Goal: Information Seeking & Learning: Check status

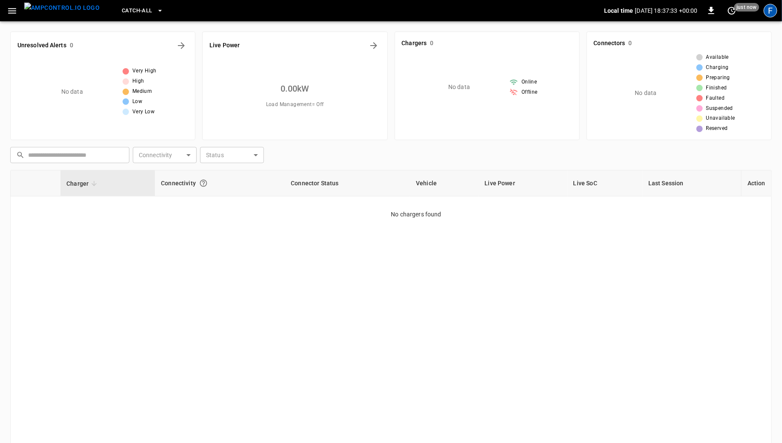
click at [770, 10] on div "F" at bounding box center [771, 11] width 14 height 14
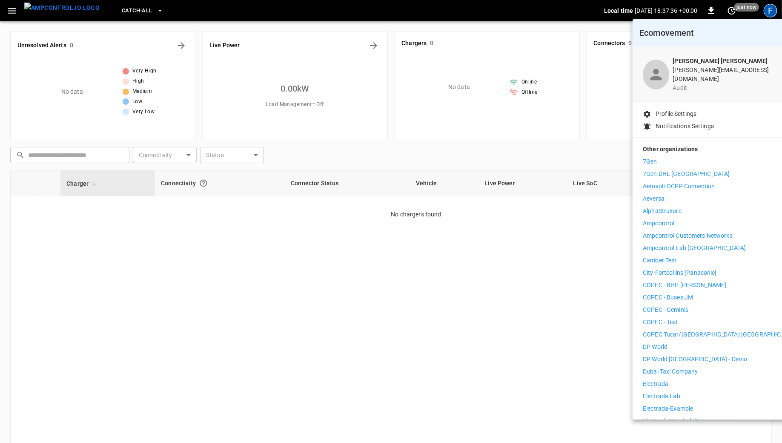
scroll to position [425, 0]
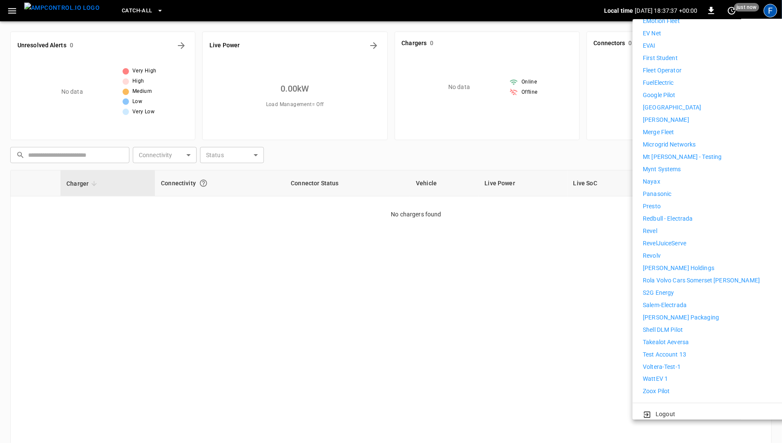
click at [658, 375] on p "WattEV 1" at bounding box center [655, 379] width 25 height 9
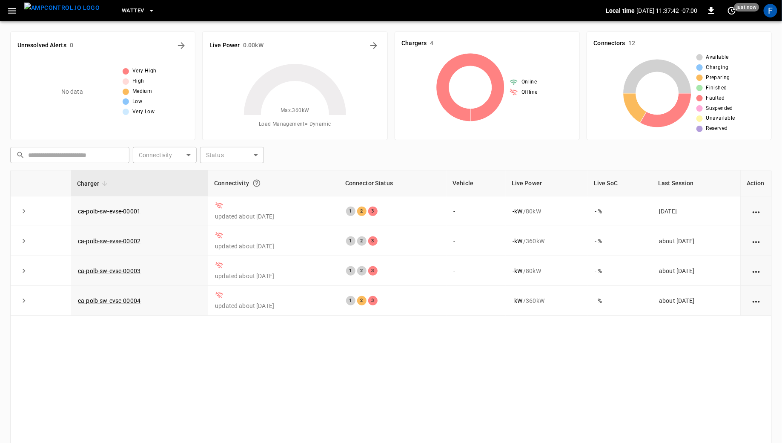
click at [128, 11] on span "WattEV" at bounding box center [133, 11] width 22 height 10
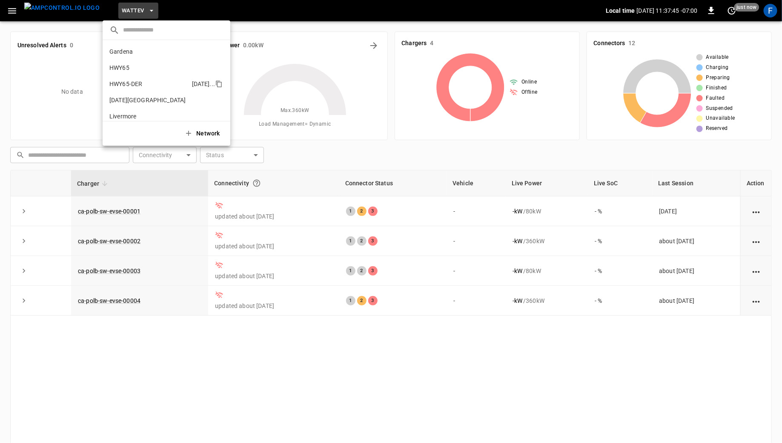
click at [141, 84] on p "HWY65-DER" at bounding box center [125, 84] width 33 height 9
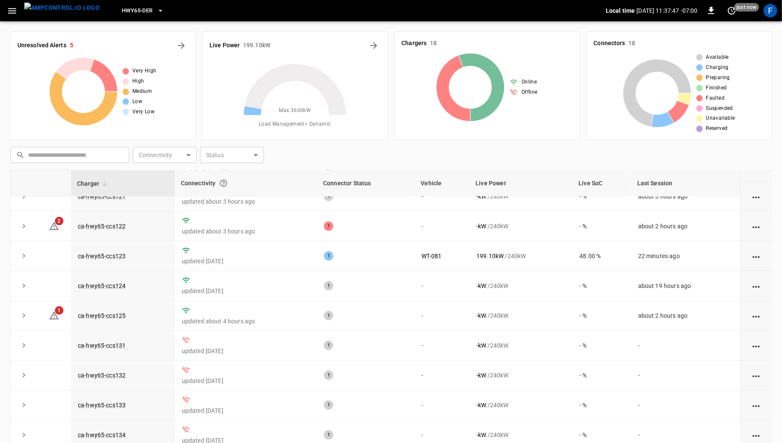
scroll to position [200, 0]
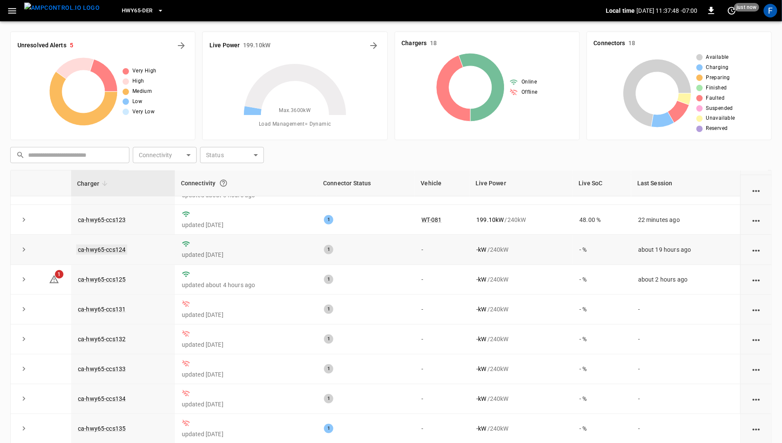
click at [109, 246] on link "ca-hwy65-ccs124" at bounding box center [101, 249] width 51 height 10
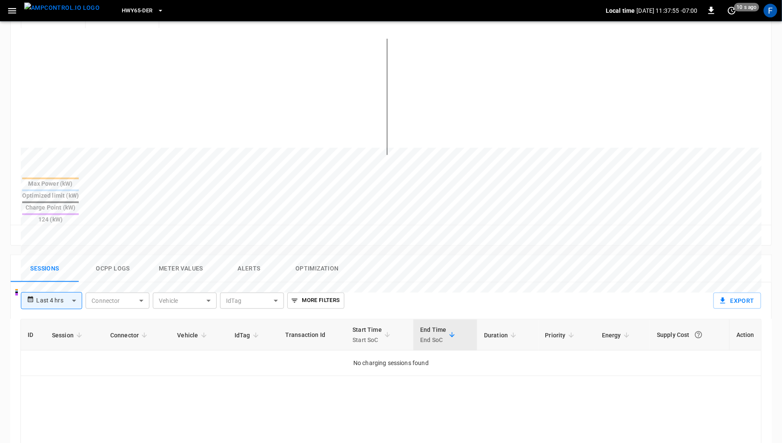
scroll to position [312, 0]
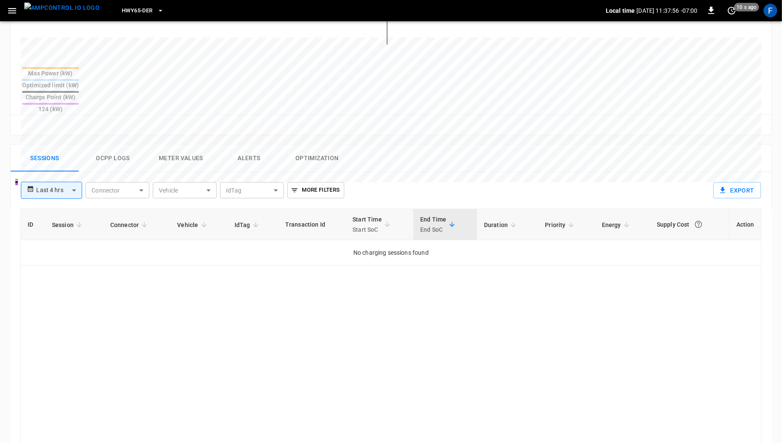
click at [118, 145] on button "Ocpp logs" at bounding box center [113, 158] width 68 height 27
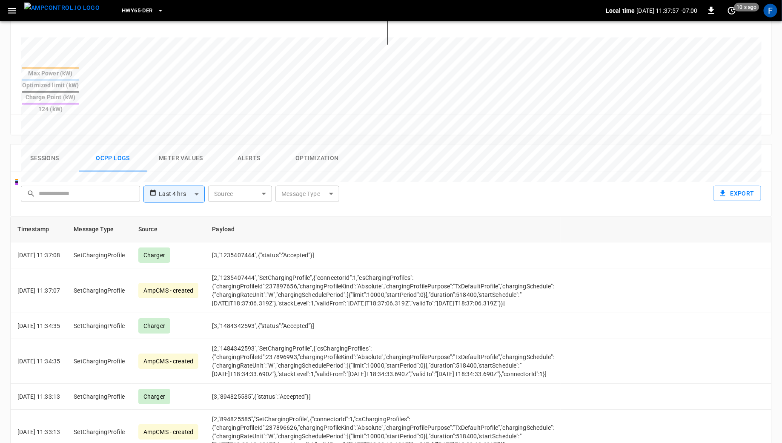
click at [307, 163] on body "**********" at bounding box center [391, 123] width 782 height 871
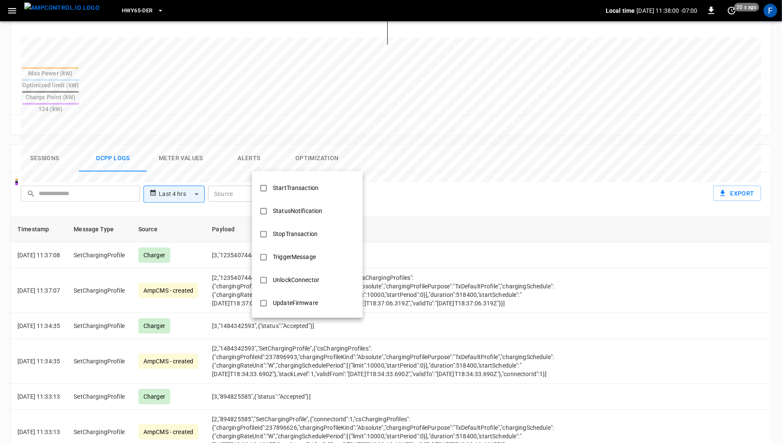
scroll to position [256, 0]
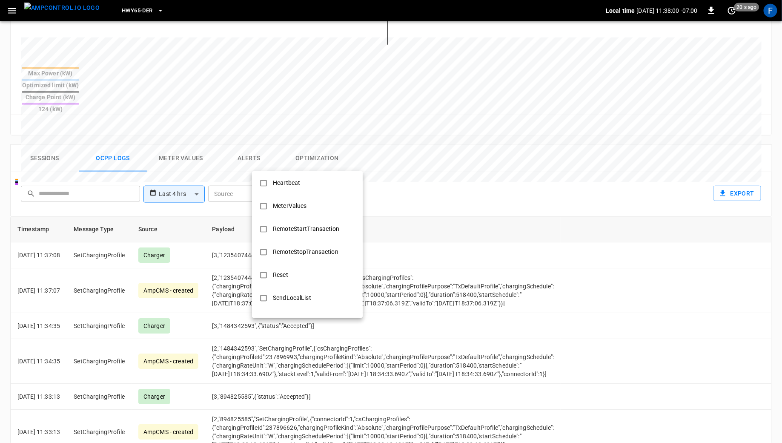
click at [313, 205] on li "MeterValues" at bounding box center [307, 206] width 111 height 23
type input "**********"
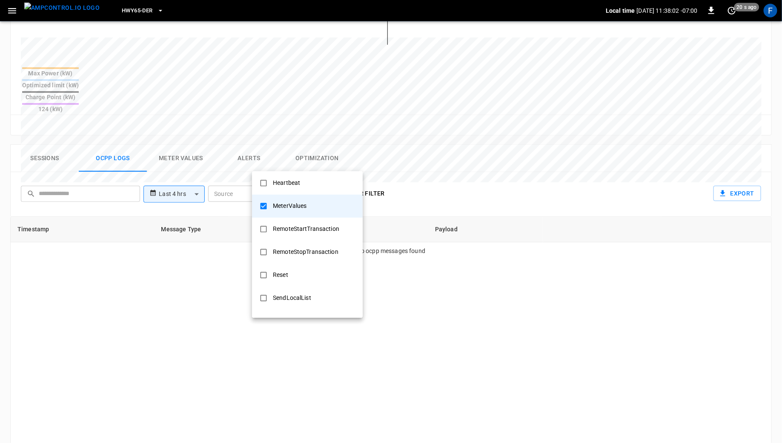
click at [452, 310] on div at bounding box center [391, 221] width 782 height 443
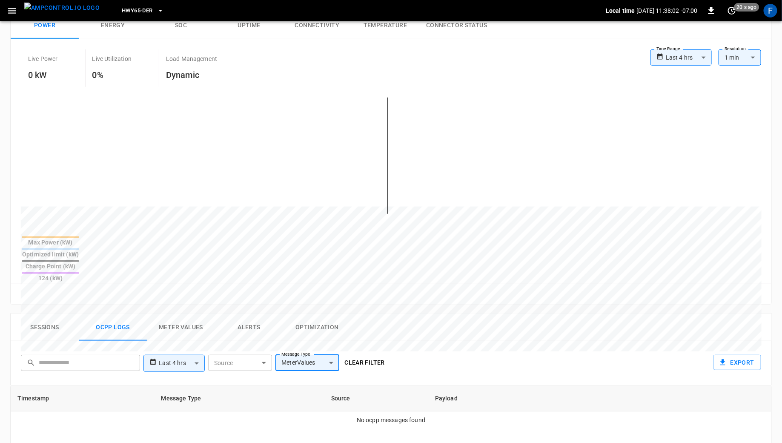
scroll to position [122, 0]
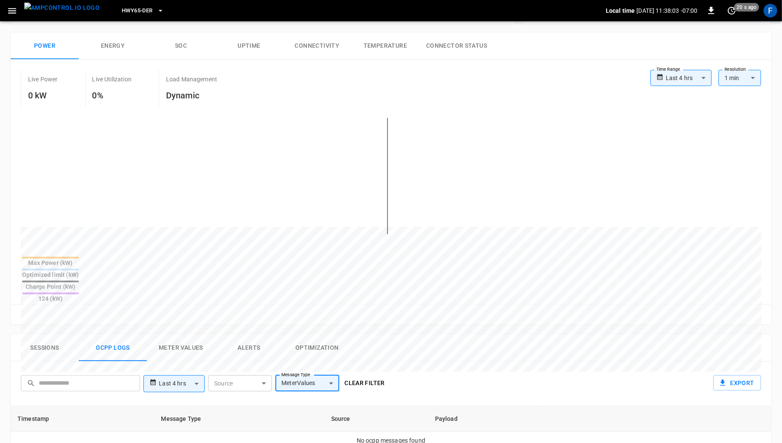
click at [184, 352] on body "**********" at bounding box center [391, 313] width 782 height 871
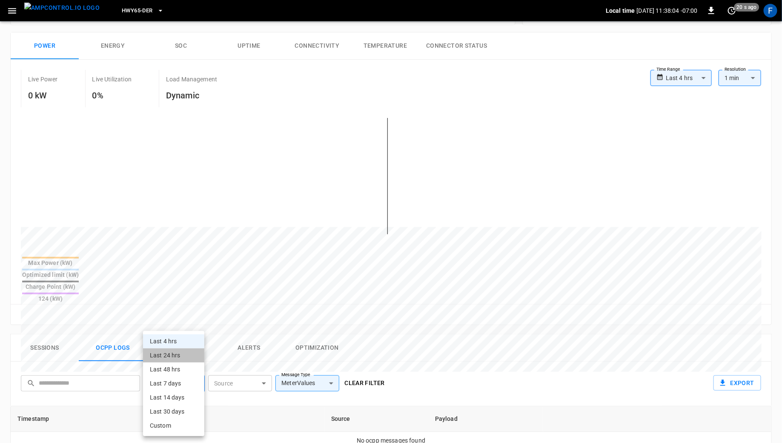
click at [180, 361] on li "Last 24 hrs" at bounding box center [173, 355] width 61 height 14
type input "**********"
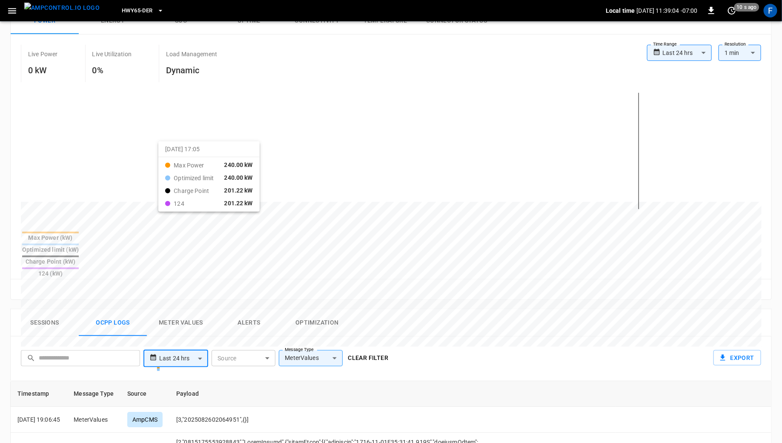
scroll to position [0, 0]
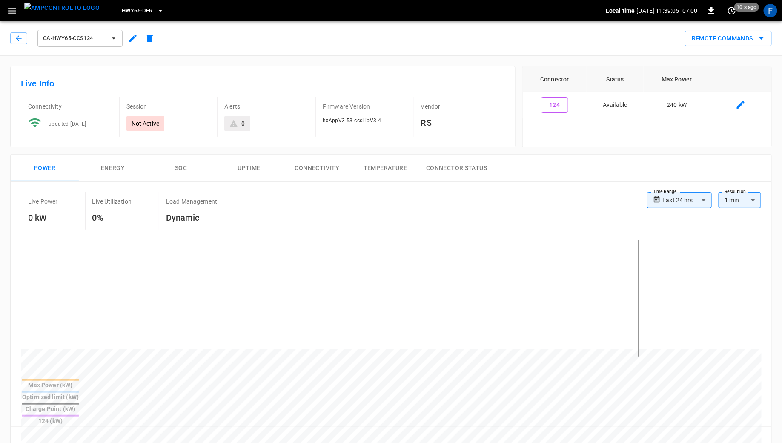
click at [55, 13] on img "menu" at bounding box center [61, 8] width 75 height 11
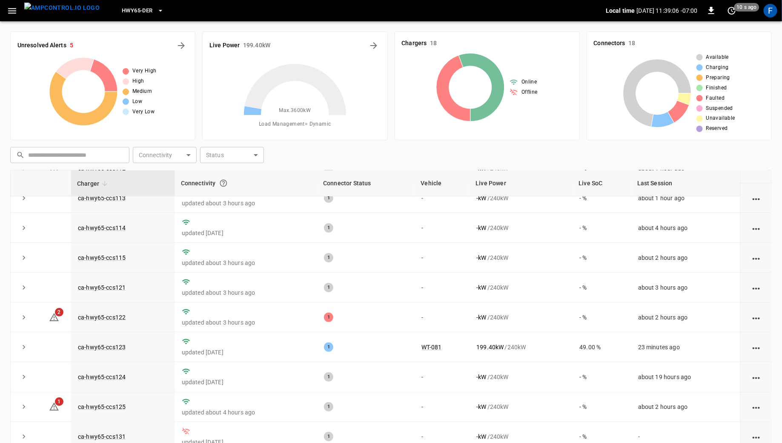
scroll to position [127, 0]
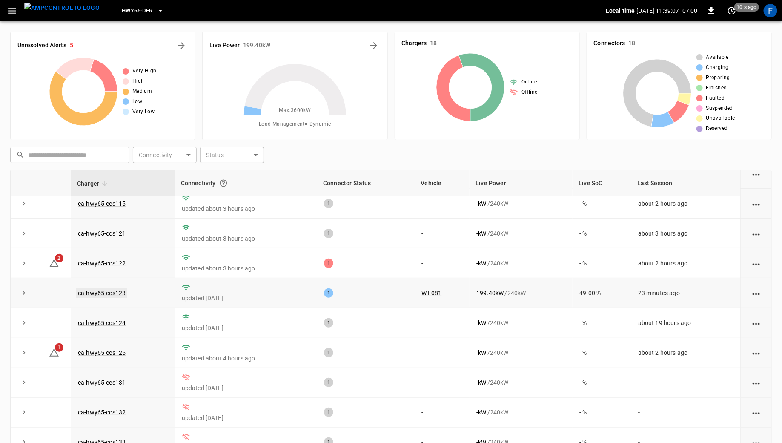
click at [107, 289] on link "ca-hwy65-ccs123" at bounding box center [101, 293] width 51 height 10
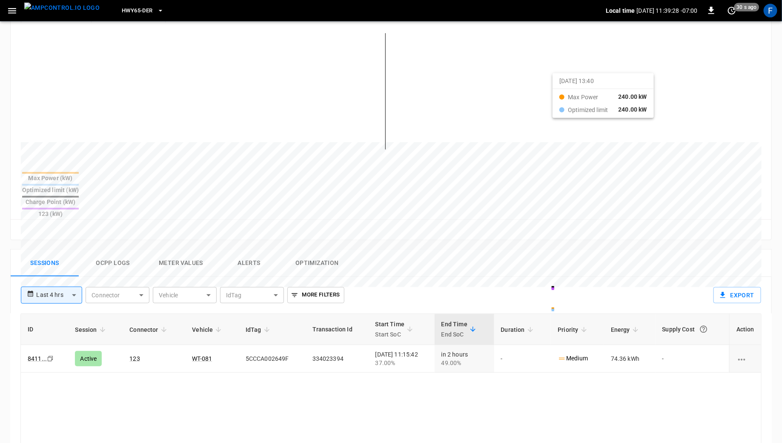
scroll to position [252, 0]
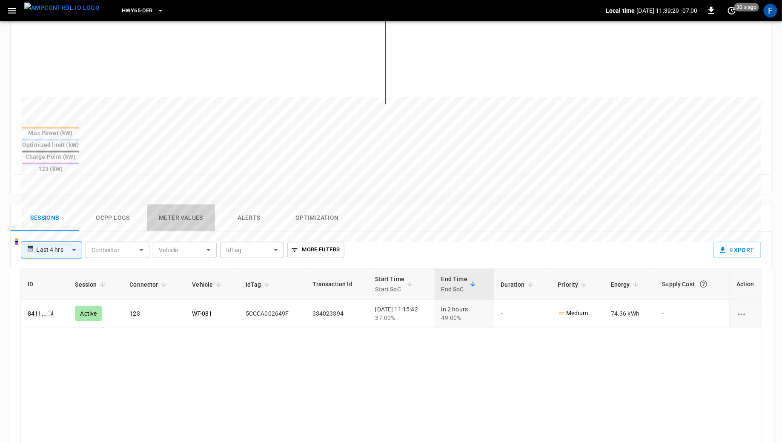
click at [208, 204] on button "Meter Values" at bounding box center [181, 217] width 68 height 27
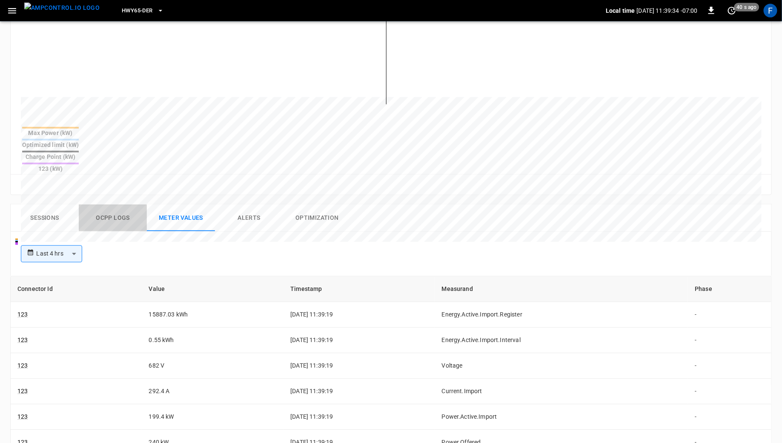
click at [100, 204] on button "Ocpp logs" at bounding box center [113, 217] width 68 height 27
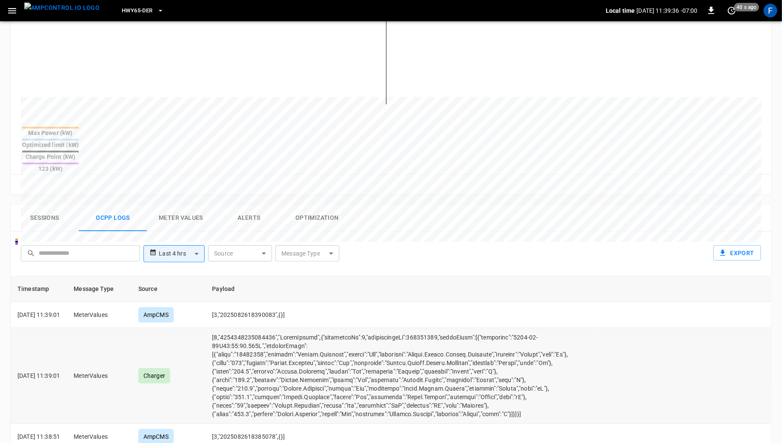
click at [299, 358] on td "opcc-messages-table" at bounding box center [399, 376] width 388 height 96
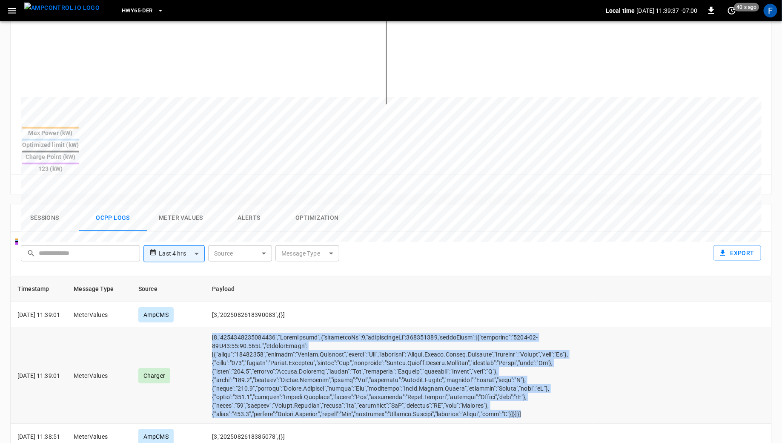
click at [299, 358] on td "opcc-messages-table" at bounding box center [399, 376] width 388 height 96
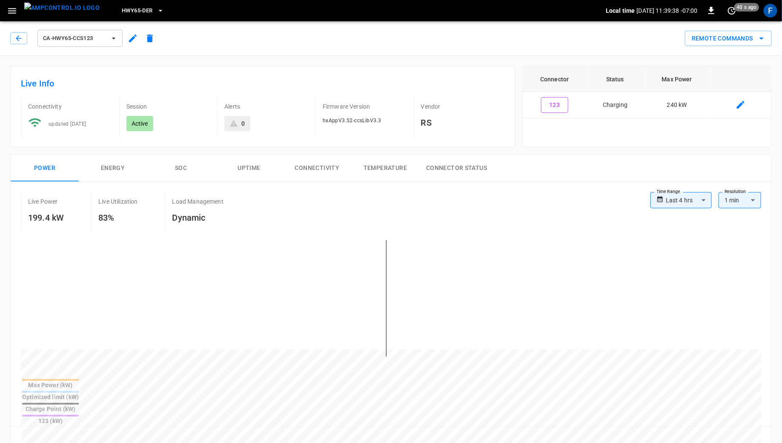
click at [229, 176] on button "Uptime" at bounding box center [249, 168] width 68 height 27
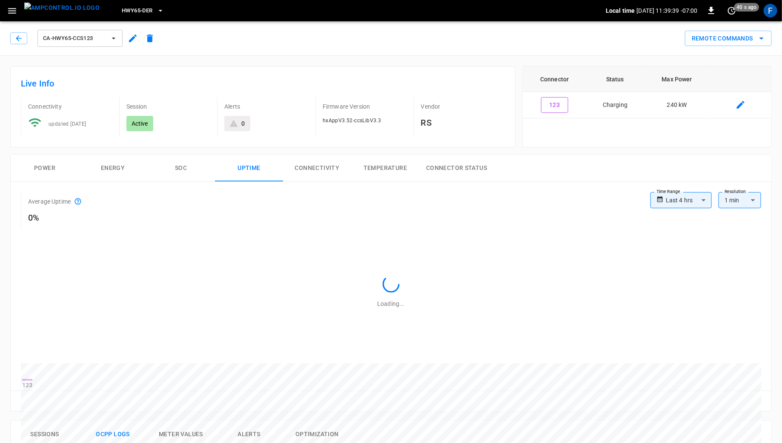
click at [3, 37] on div "ca-hwy65-ccs123 Remote Commands" at bounding box center [390, 36] width 786 height 37
click at [9, 39] on div "ca-hwy65-ccs123" at bounding box center [83, 37] width 152 height 24
click at [16, 38] on icon "button" at bounding box center [19, 38] width 6 height 6
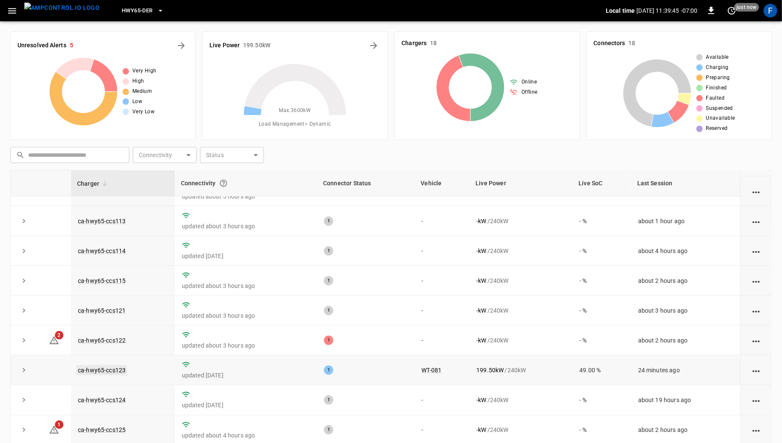
scroll to position [62, 0]
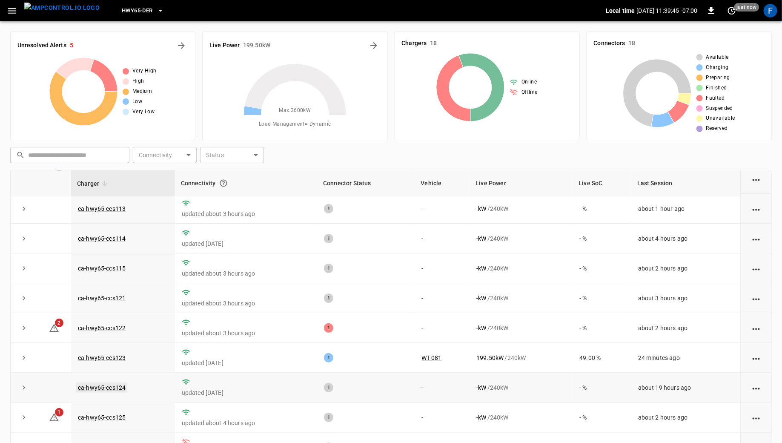
click at [110, 387] on link "ca-hwy65-ccs124" at bounding box center [101, 387] width 51 height 10
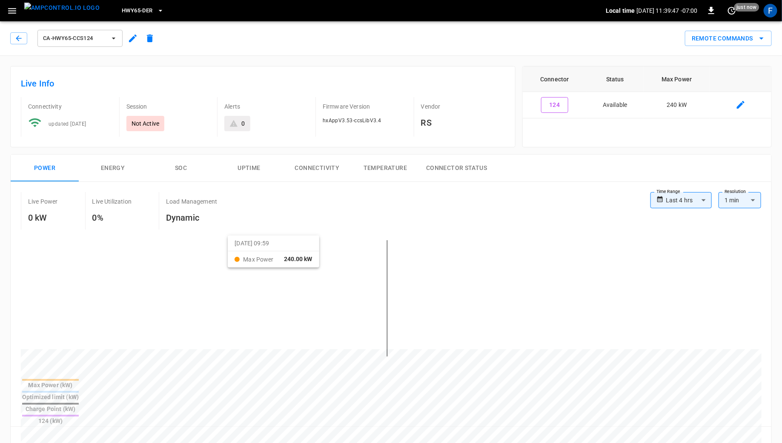
scroll to position [156, 0]
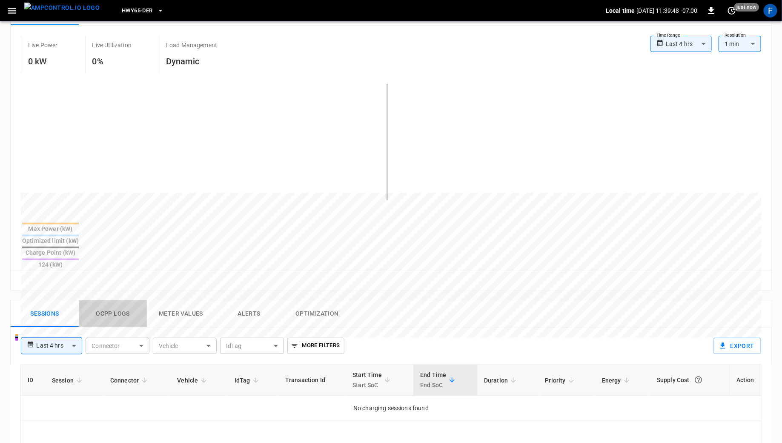
click at [115, 300] on button "Ocpp logs" at bounding box center [113, 313] width 68 height 27
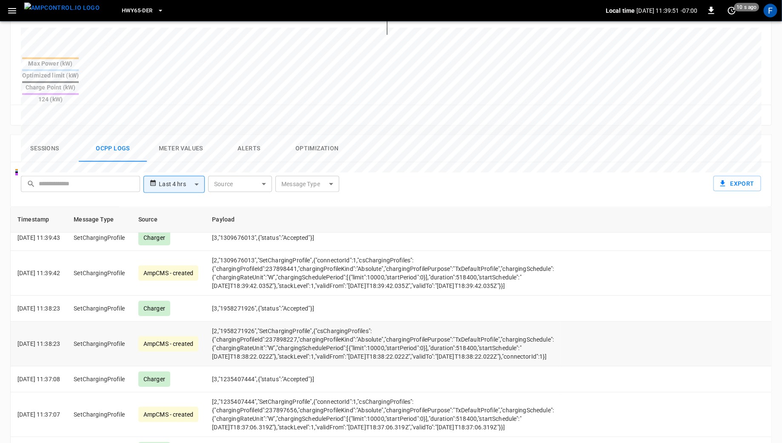
scroll to position [209, 0]
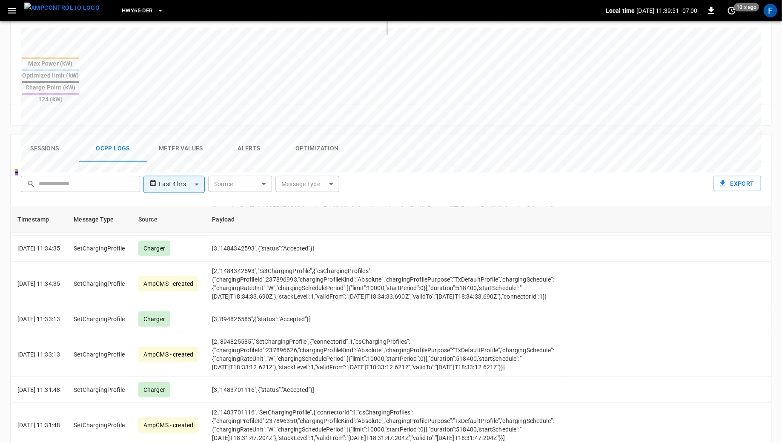
click at [318, 154] on body "**********" at bounding box center [391, 113] width 782 height 871
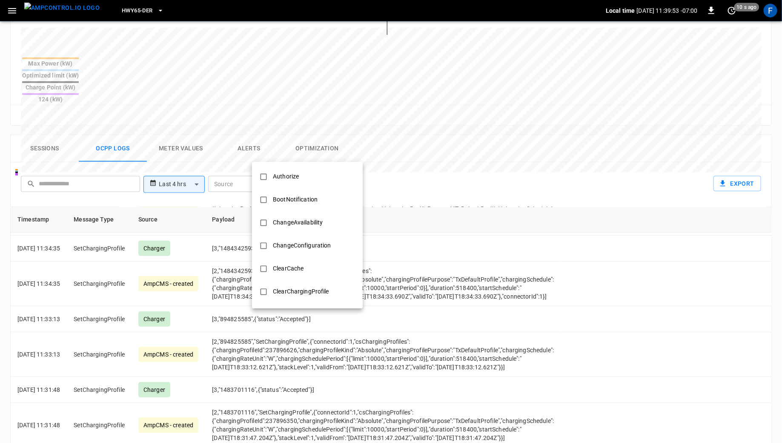
scroll to position [217, 0]
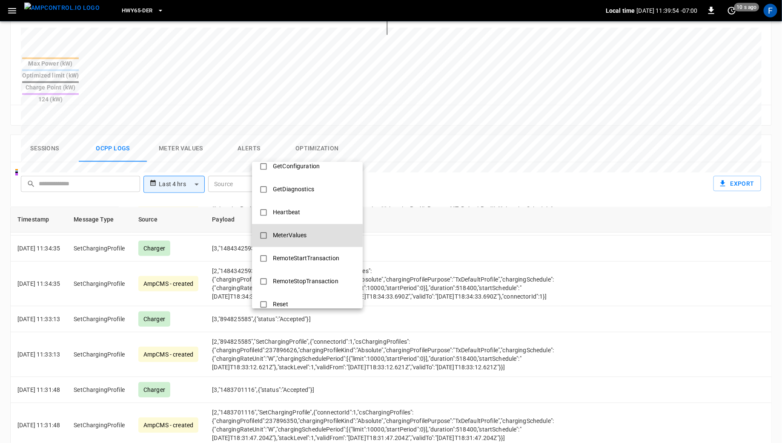
click at [299, 236] on div "MeterValues" at bounding box center [290, 235] width 44 height 16
type input "**********"
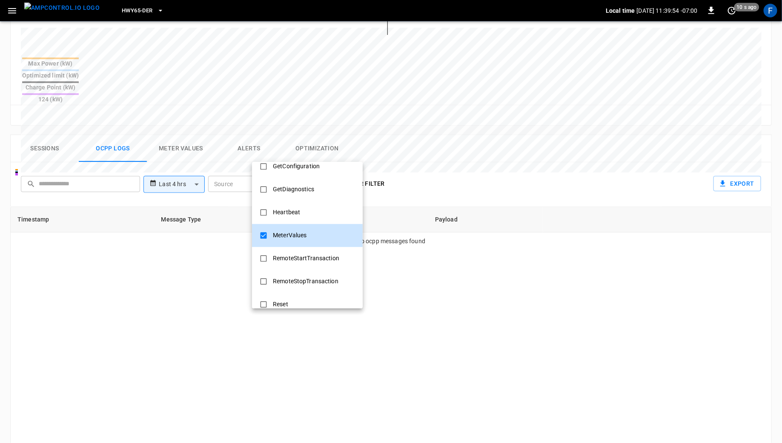
scroll to position [0, 0]
click at [190, 149] on div at bounding box center [391, 221] width 782 height 443
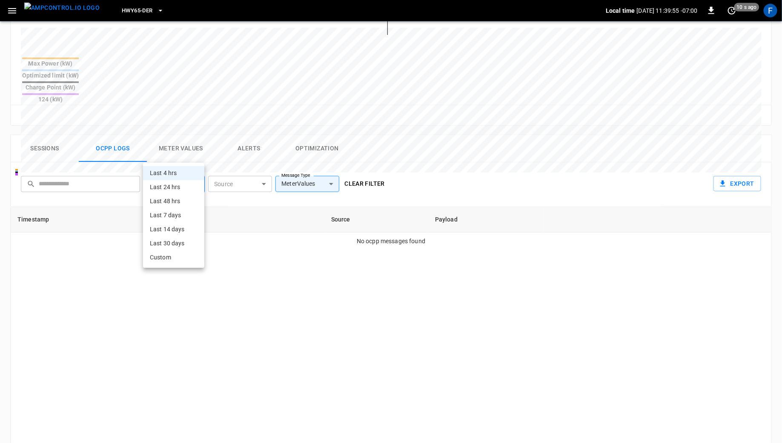
click at [184, 158] on body "**********" at bounding box center [391, 113] width 782 height 871
click at [180, 189] on li "Last 24 hrs" at bounding box center [173, 187] width 61 height 14
type input "**********"
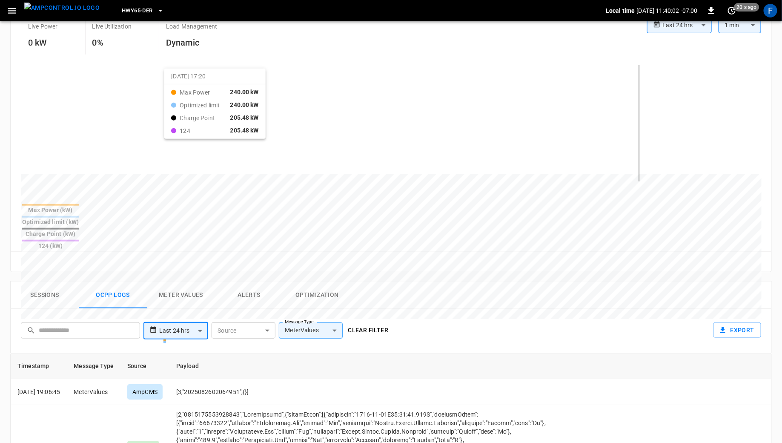
scroll to position [331, 0]
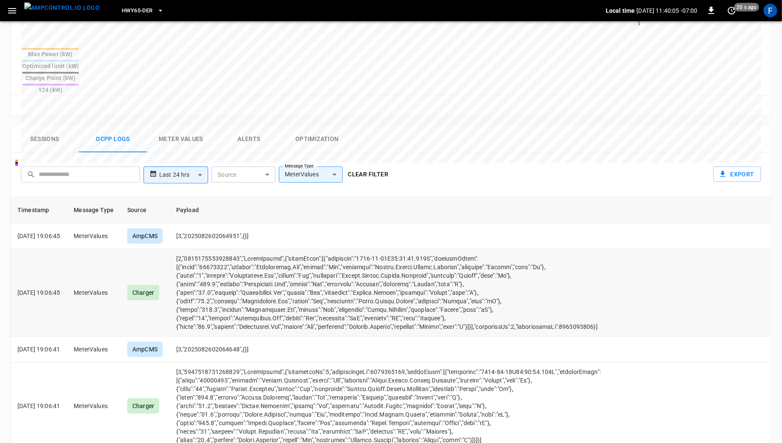
click at [249, 267] on td "opcc-messages-table" at bounding box center [392, 292] width 447 height 87
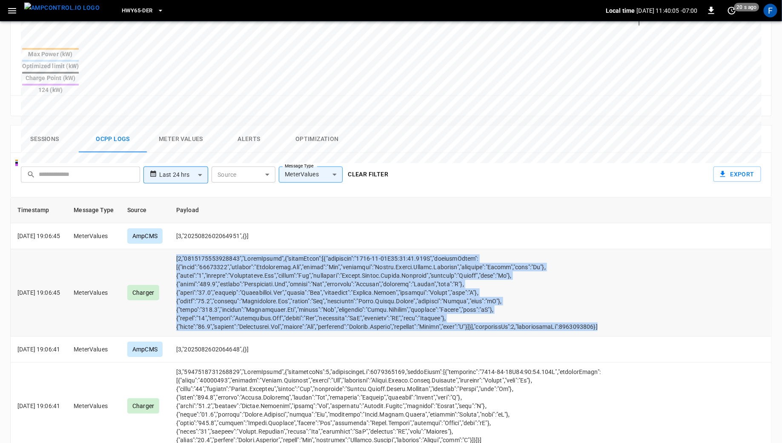
click at [249, 267] on td "opcc-messages-table" at bounding box center [392, 292] width 447 height 87
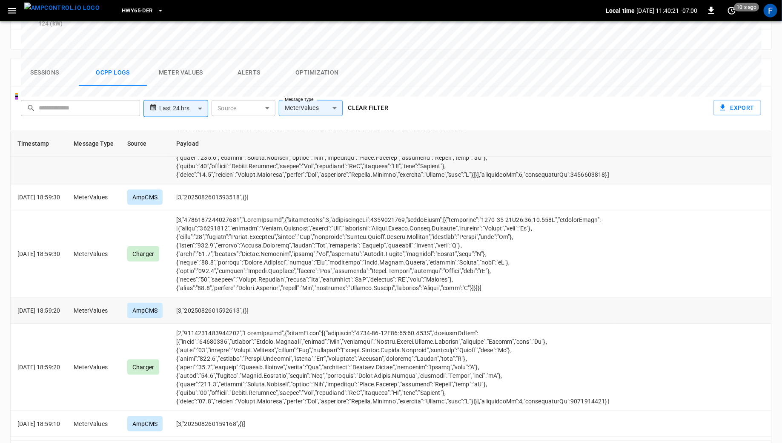
scroll to position [5367, 0]
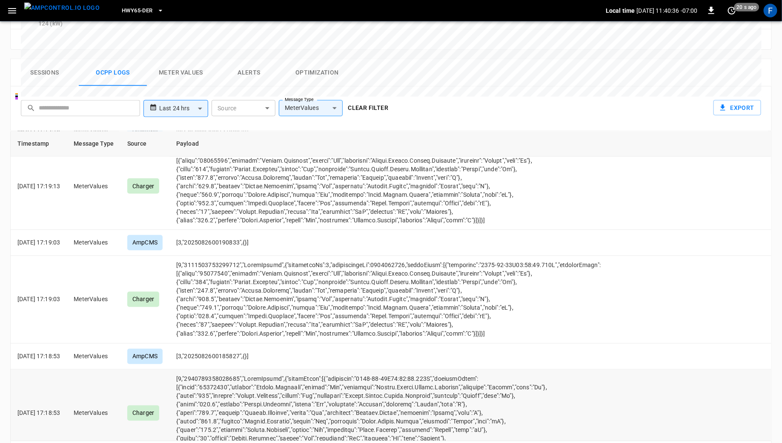
click at [233, 379] on td "opcc-messages-table" at bounding box center [394, 413] width 450 height 87
click at [232, 370] on td "opcc-messages-table" at bounding box center [394, 413] width 450 height 87
click at [223, 376] on td "opcc-messages-table" at bounding box center [394, 413] width 450 height 87
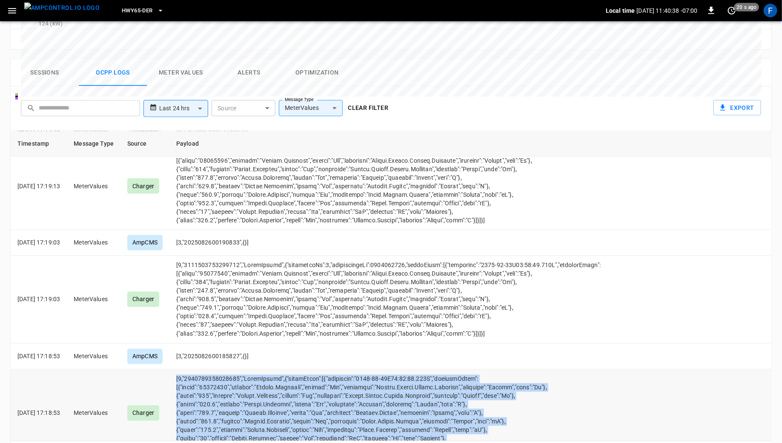
click at [223, 376] on td "opcc-messages-table" at bounding box center [394, 413] width 450 height 87
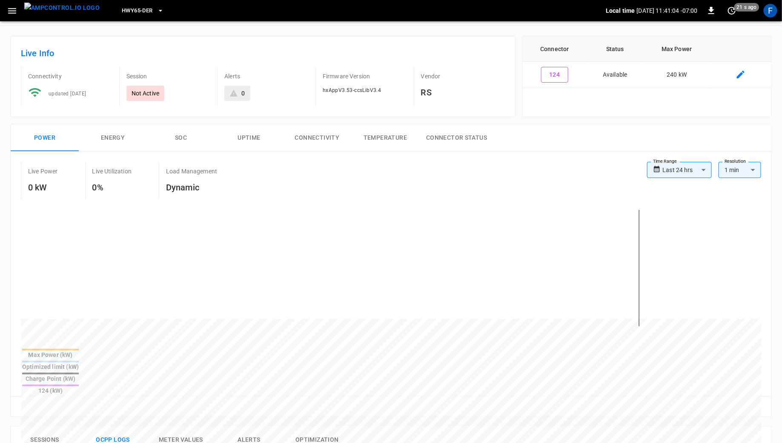
scroll to position [0, 0]
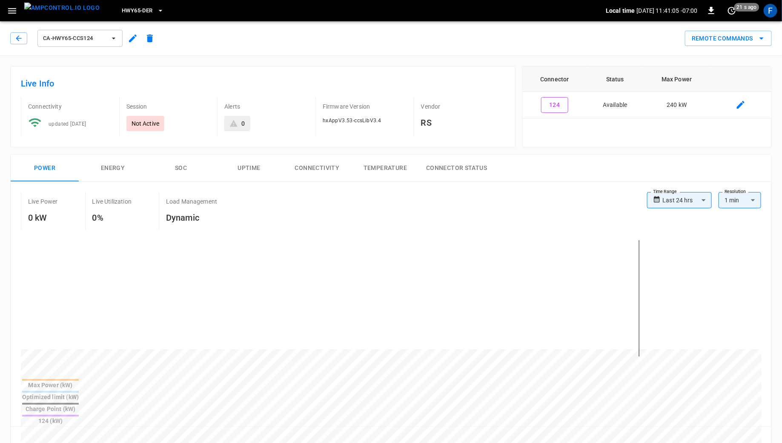
click at [283, 50] on div "ca-hwy65-ccs124 Remote Commands" at bounding box center [390, 36] width 786 height 37
click at [741, 11] on span "21 s ago" at bounding box center [747, 7] width 25 height 9
click at [729, 11] on div at bounding box center [391, 221] width 782 height 443
click at [735, 6] on span "21 s ago" at bounding box center [747, 7] width 25 height 9
click at [716, 40] on li "Update every 5 sec" at bounding box center [705, 42] width 68 height 14
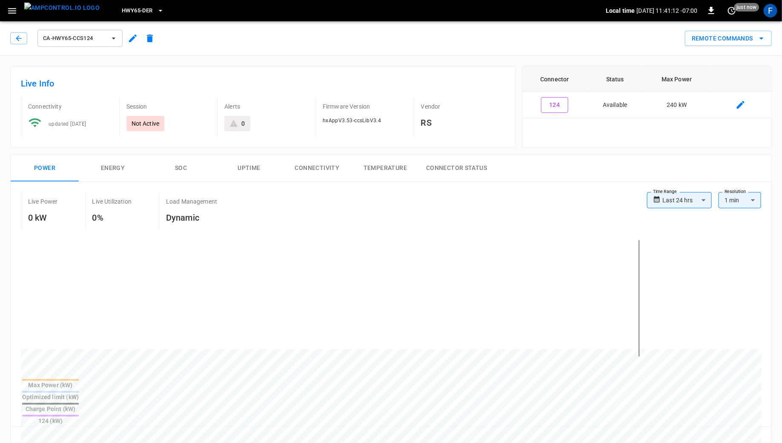
click at [10, 14] on icon "button" at bounding box center [12, 11] width 11 height 11
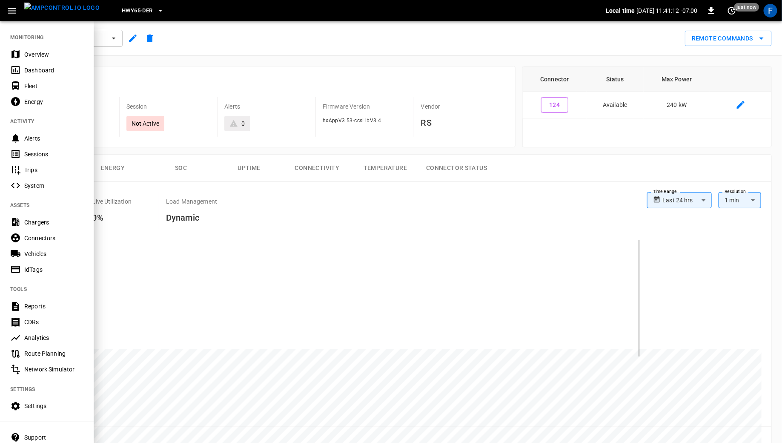
click at [10, 14] on icon "button" at bounding box center [12, 11] width 11 height 11
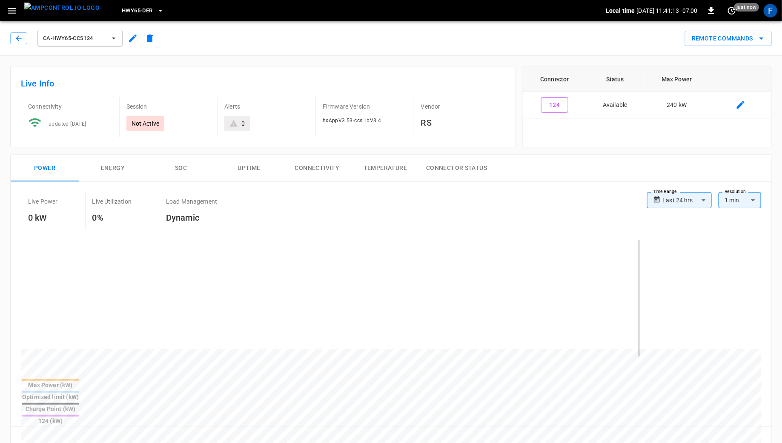
click at [11, 9] on icon "button" at bounding box center [12, 11] width 8 height 6
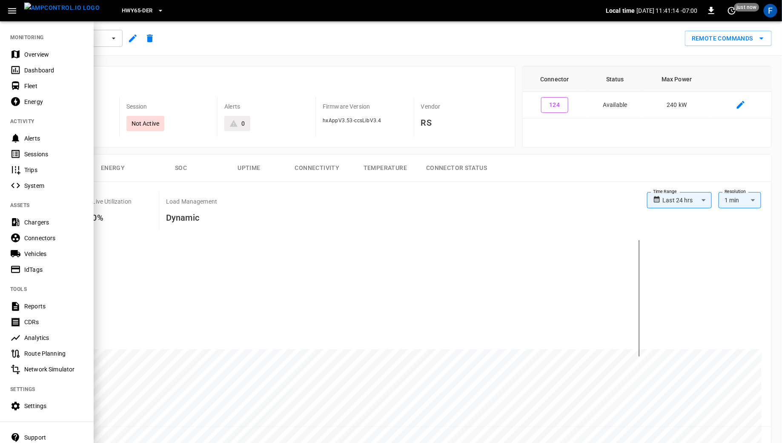
scroll to position [43, 0]
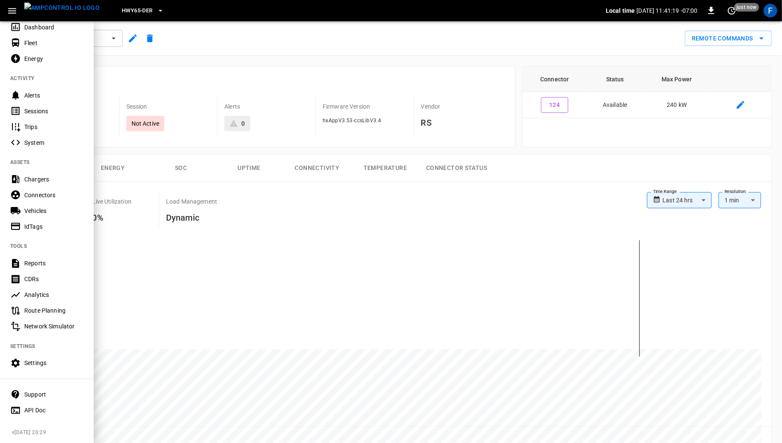
drag, startPoint x: 48, startPoint y: 430, endPoint x: 9, endPoint y: 430, distance: 38.8
click at [9, 430] on div "MONITORING Overview Dashboard Fleet Energy ACTIVITY Alerts Sessions Trips Syste…" at bounding box center [47, 231] width 94 height 422
drag, startPoint x: 9, startPoint y: 430, endPoint x: 74, endPoint y: 430, distance: 64.7
click at [74, 430] on div "MONITORING Overview Dashboard Fleet Energy ACTIVITY Alerts Sessions Trips Syste…" at bounding box center [47, 231] width 94 height 422
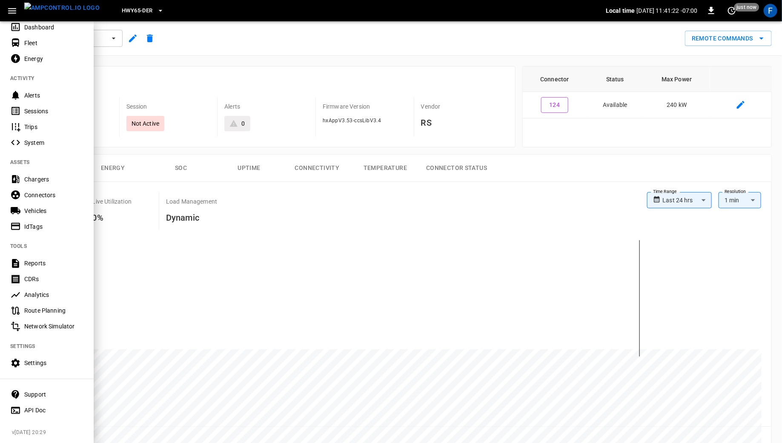
copy span "v [DATE] 20:29"
click at [74, 413] on div "API Doc" at bounding box center [53, 410] width 59 height 9
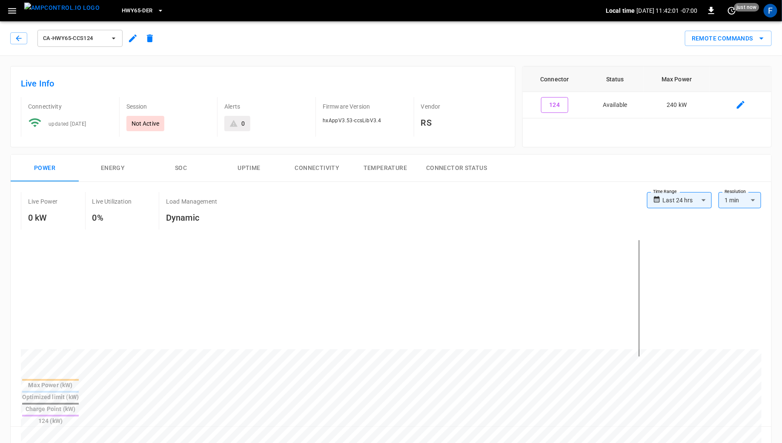
click at [13, 11] on icon "button" at bounding box center [12, 11] width 11 height 11
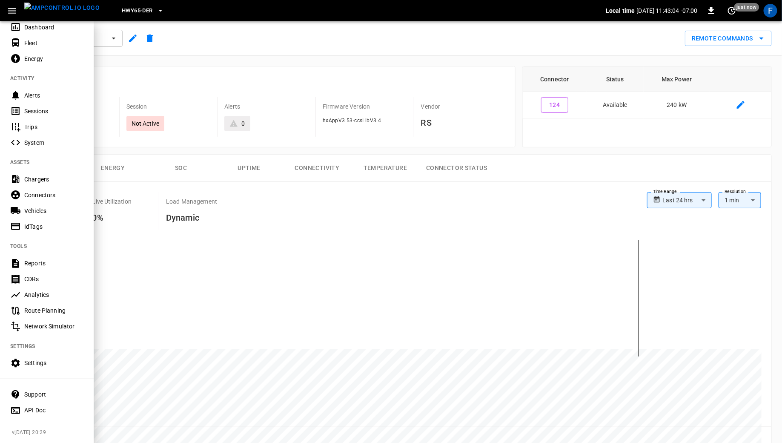
click at [173, 23] on div at bounding box center [391, 221] width 782 height 443
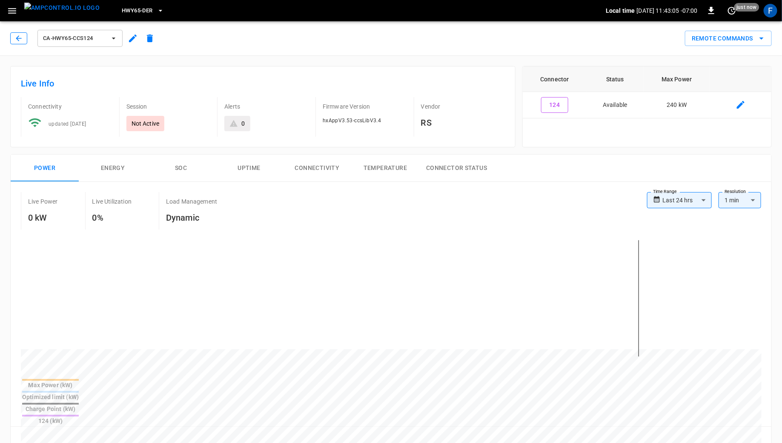
click at [26, 38] on button "button" at bounding box center [18, 38] width 17 height 12
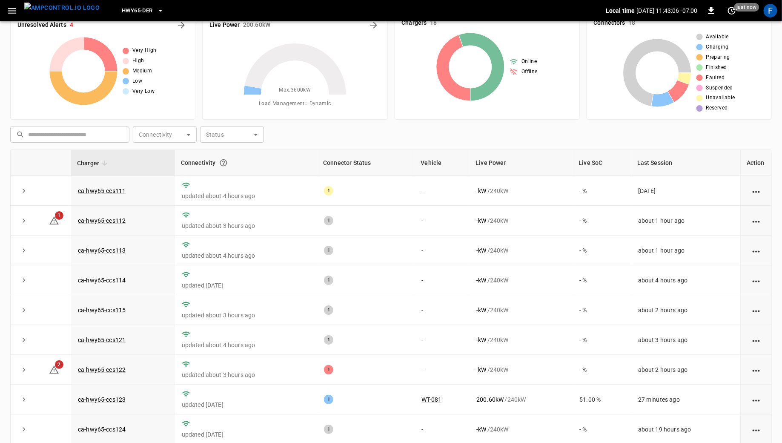
scroll to position [60, 0]
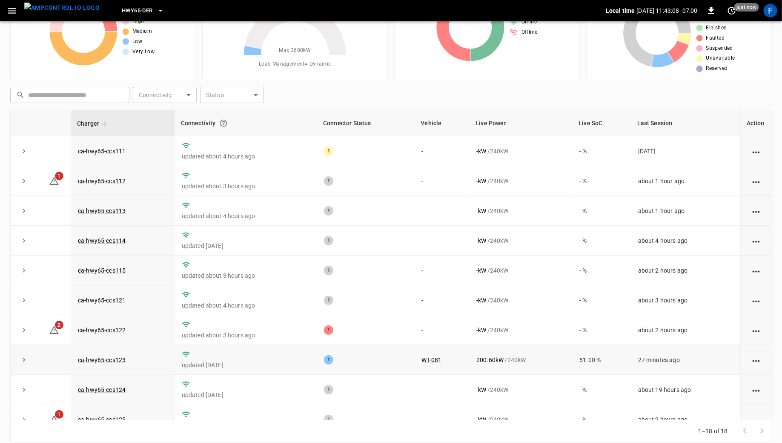
click at [111, 362] on td "ca-hwy65-ccs123" at bounding box center [123, 360] width 104 height 30
click at [111, 359] on link "ca-hwy65-ccs123" at bounding box center [101, 360] width 51 height 10
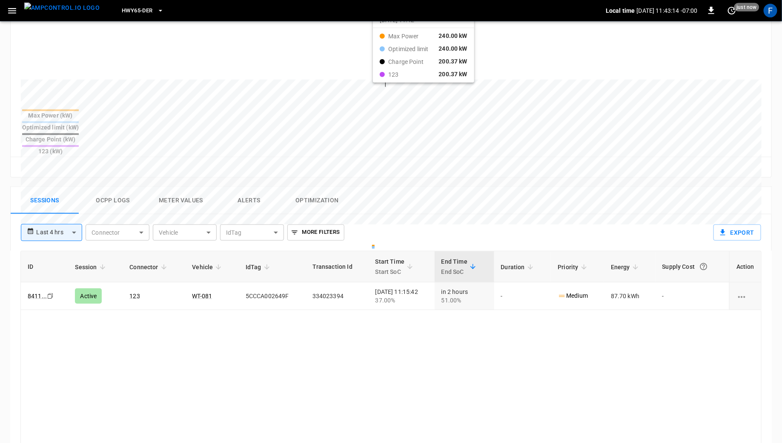
scroll to position [279, 0]
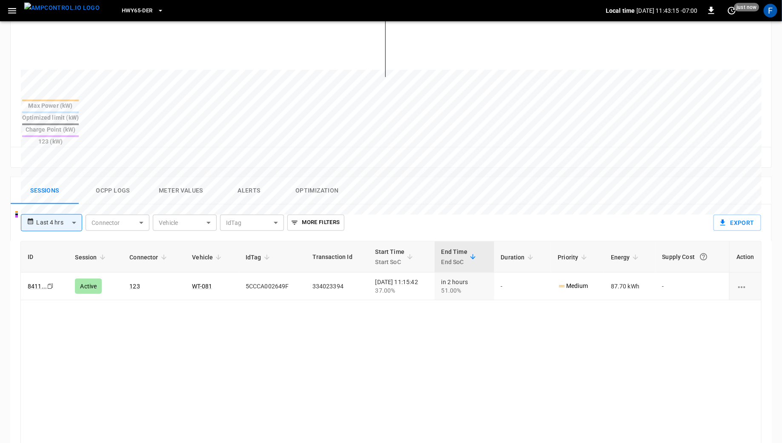
click at [118, 177] on button "Ocpp logs" at bounding box center [113, 190] width 68 height 27
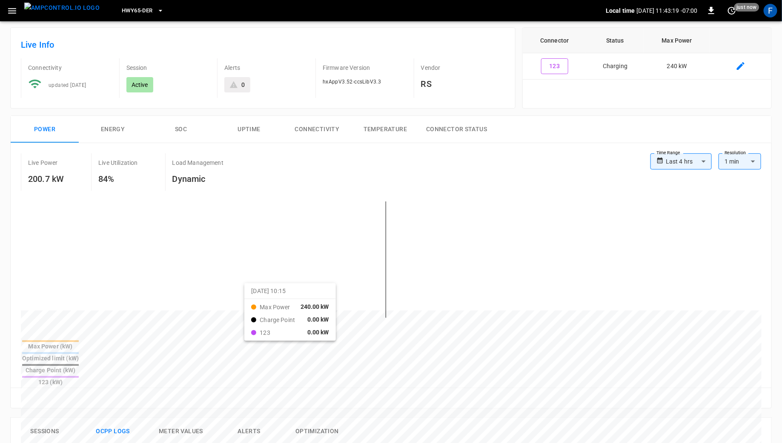
scroll to position [0, 0]
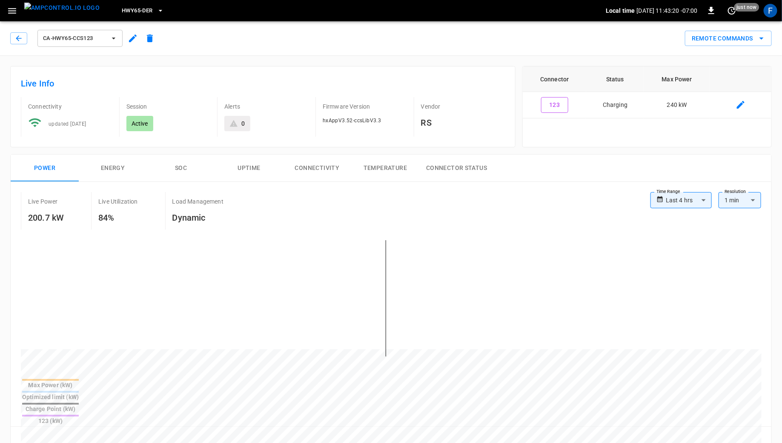
click at [192, 167] on button "SOC" at bounding box center [181, 168] width 68 height 27
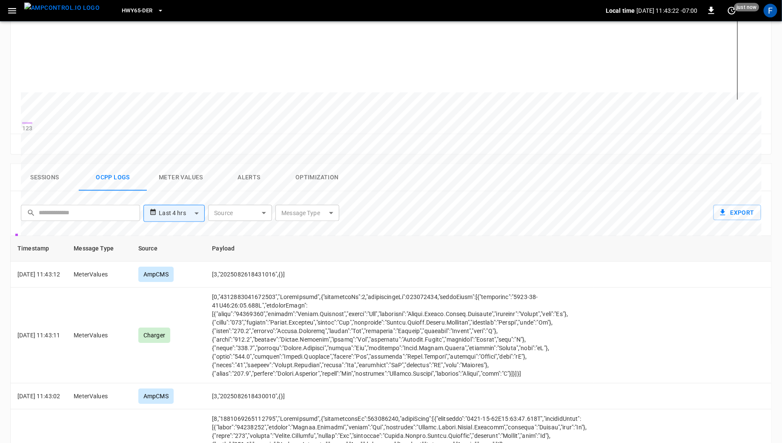
scroll to position [261, 0]
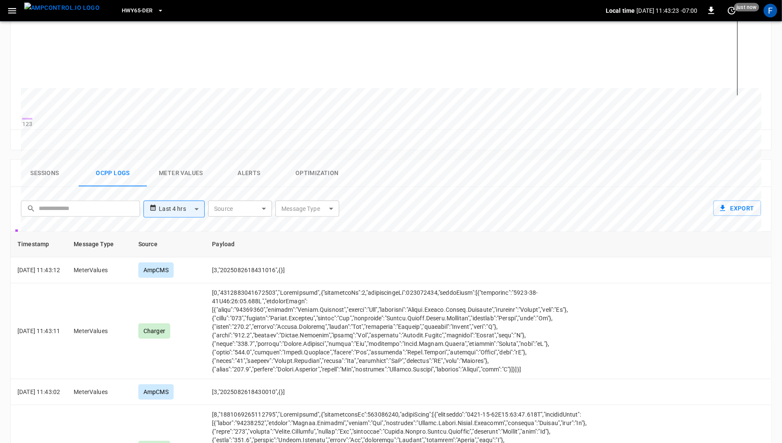
click at [35, 169] on button "Sessions" at bounding box center [45, 173] width 68 height 27
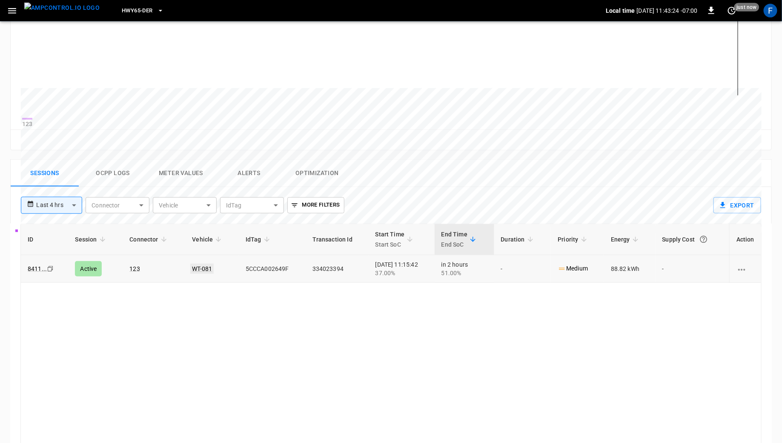
click at [196, 274] on link "WT-081" at bounding box center [201, 269] width 23 height 10
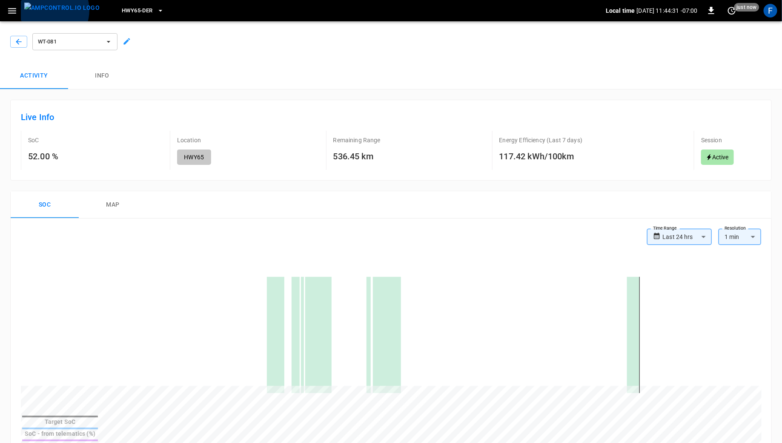
click at [49, 11] on img "menu" at bounding box center [61, 8] width 75 height 11
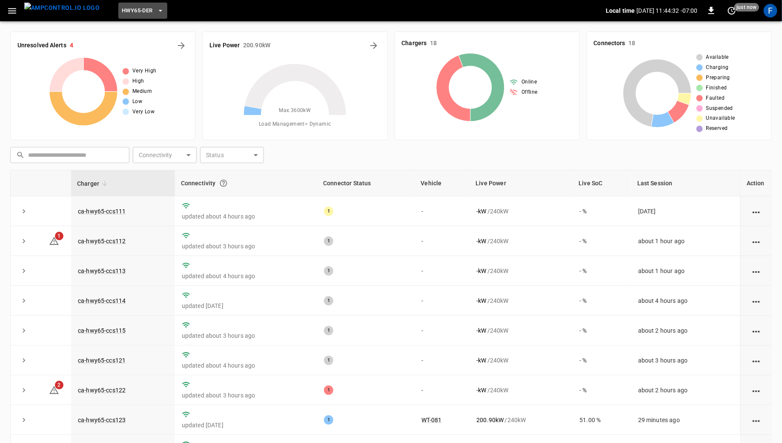
click at [136, 12] on span "HWY65-DER" at bounding box center [137, 11] width 31 height 10
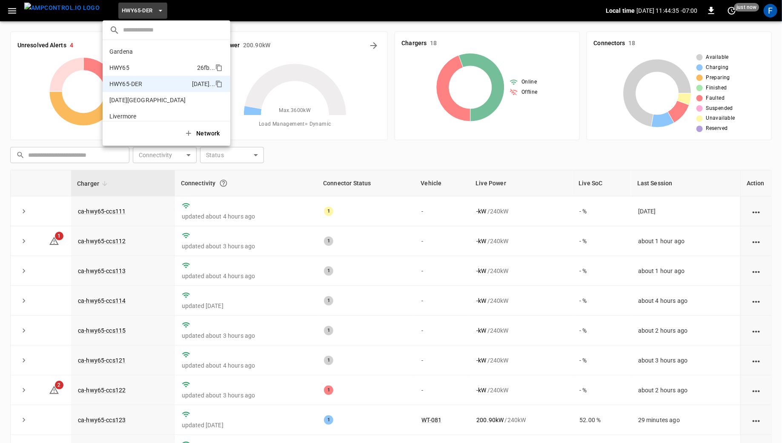
click at [147, 71] on li "HWY65 26fb ..." at bounding box center [167, 68] width 128 height 16
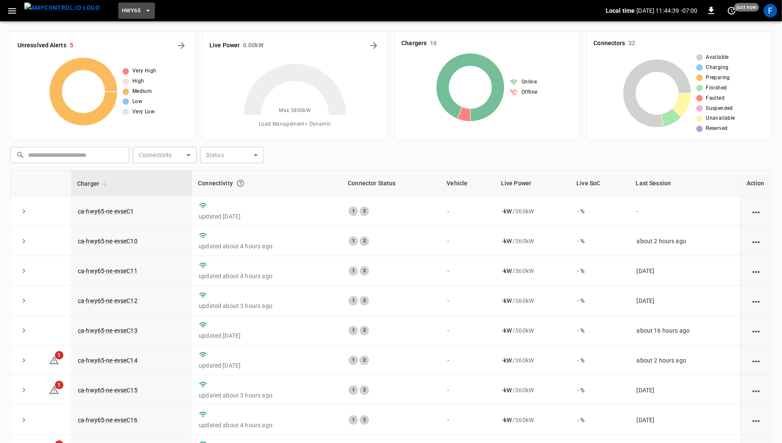
click at [122, 3] on button "HWY65" at bounding box center [136, 11] width 37 height 17
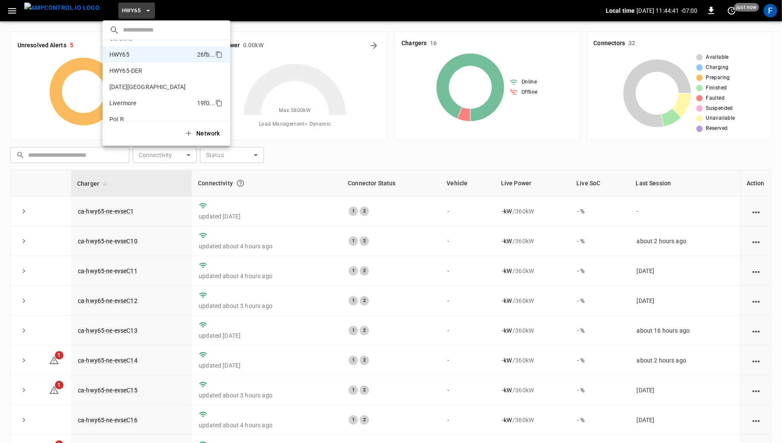
scroll to position [15, 0]
click at [140, 115] on li "PoLB 2670 ..." at bounding box center [167, 117] width 128 height 16
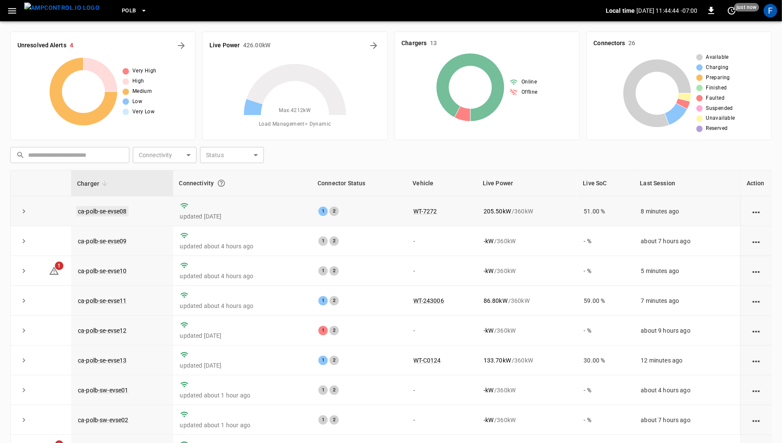
click at [89, 208] on link "ca-polb-se-evse08" at bounding box center [102, 211] width 52 height 10
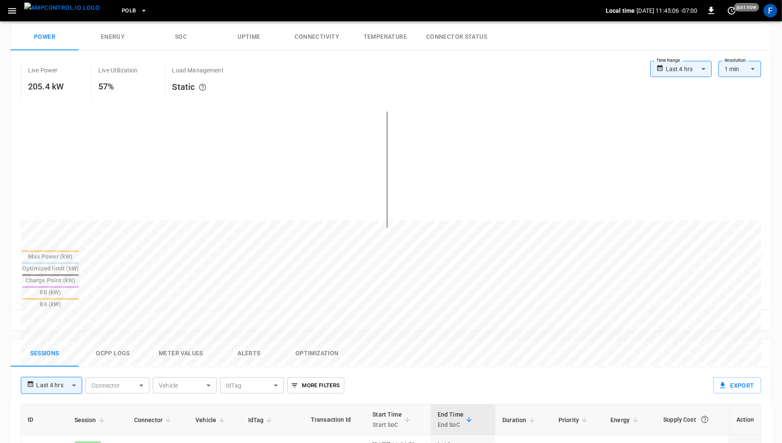
scroll to position [130, 0]
click at [383, 367] on div at bounding box center [375, 425] width 709 height 116
click at [106, 341] on button "Ocpp logs" at bounding box center [113, 354] width 68 height 27
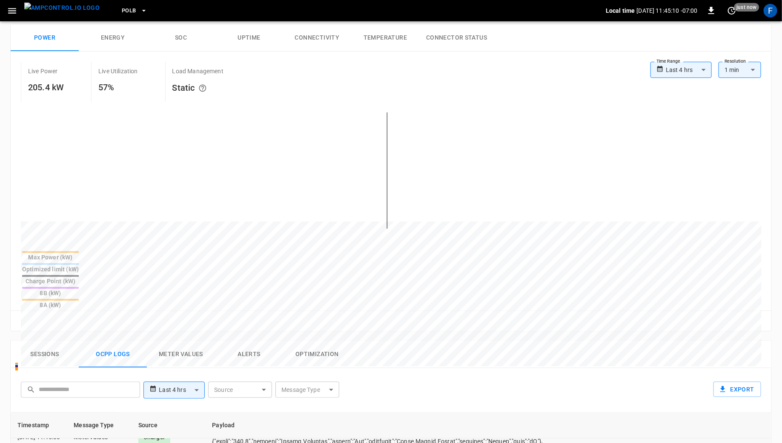
scroll to position [196, 0]
click at [283, 400] on td "opcc-messages-table" at bounding box center [398, 438] width 387 height 96
click at [284, 411] on td "opcc-messages-table" at bounding box center [398, 438] width 387 height 96
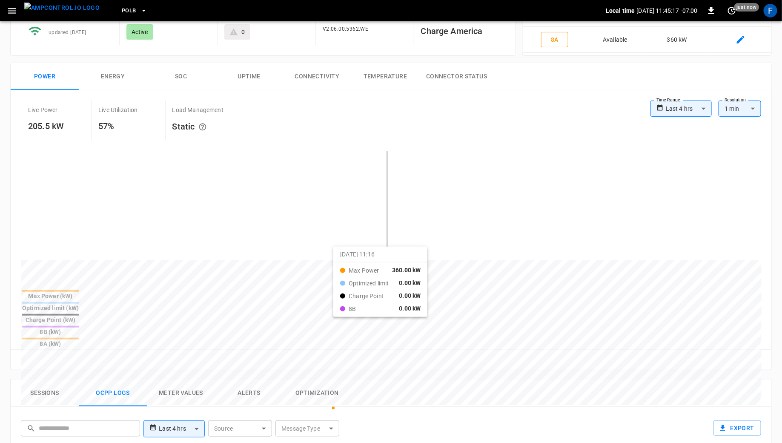
scroll to position [60, 0]
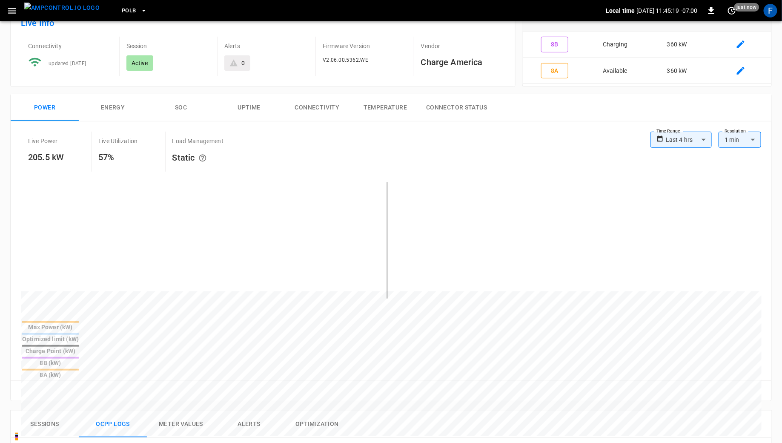
click at [174, 106] on button "SOC" at bounding box center [181, 107] width 68 height 27
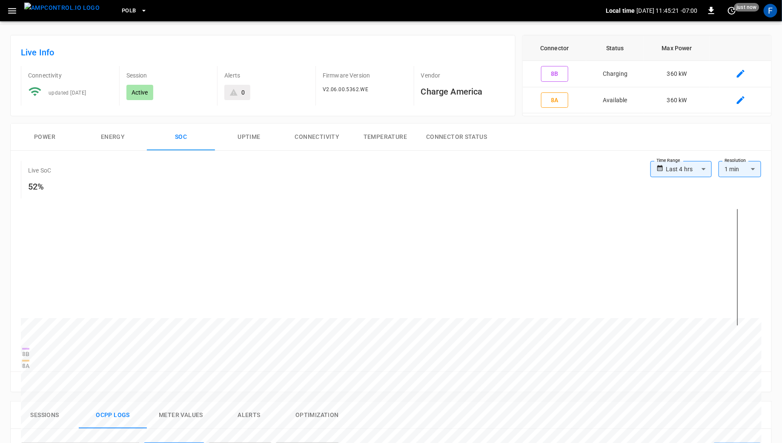
scroll to position [0, 0]
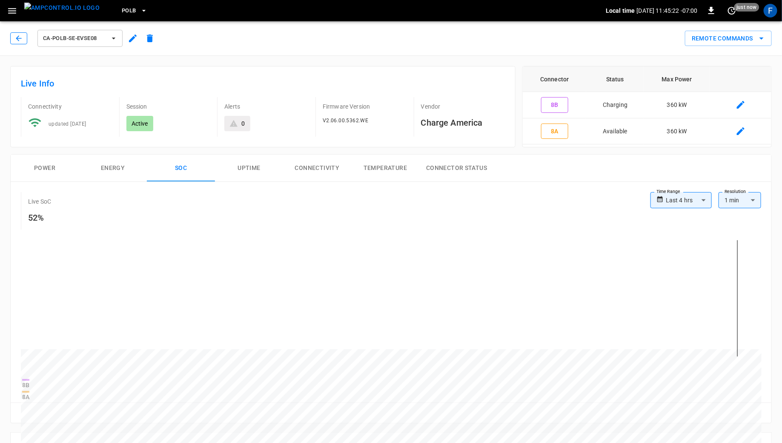
click at [19, 40] on icon "button" at bounding box center [18, 38] width 9 height 9
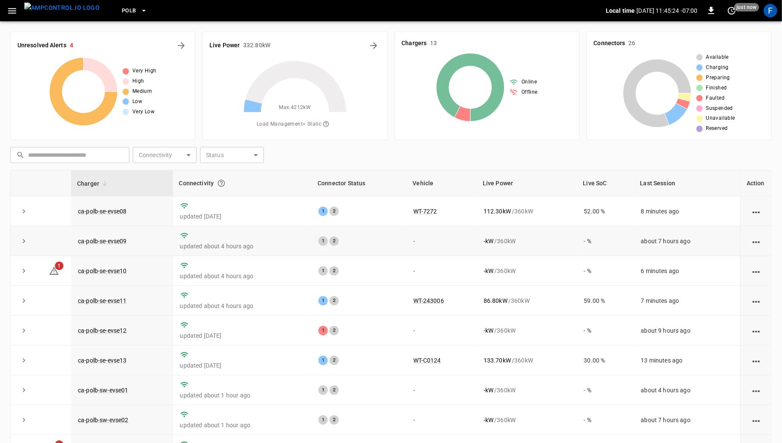
scroll to position [5, 0]
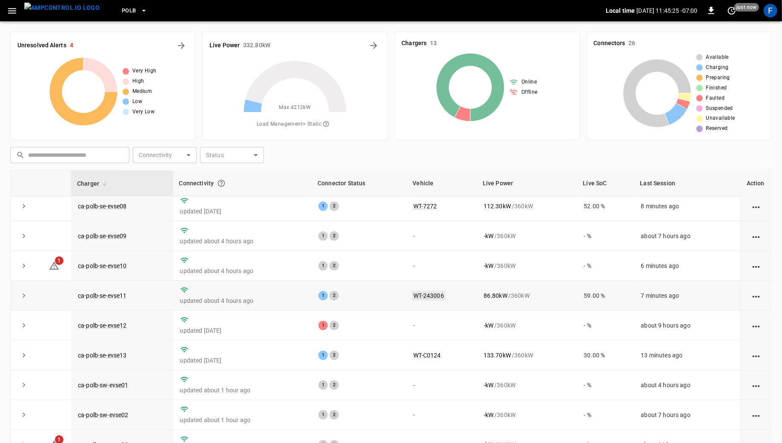
click at [426, 296] on link "WT-243006" at bounding box center [429, 295] width 34 height 10
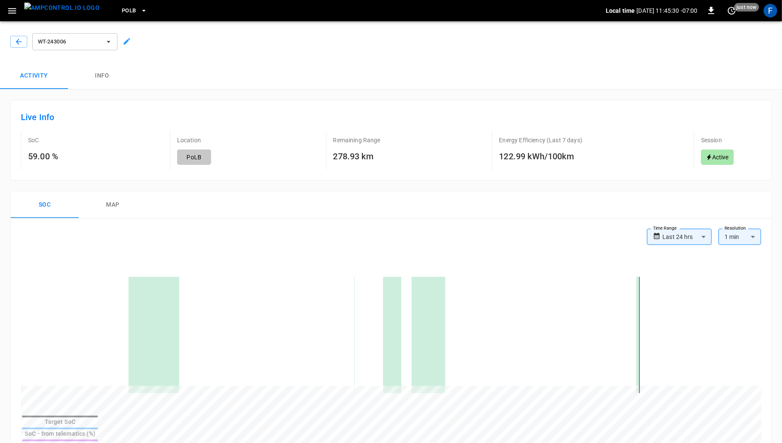
click at [23, 49] on div "WT-243006" at bounding box center [390, 40] width 786 height 44
click at [18, 42] on icon "button" at bounding box center [19, 42] width 6 height 6
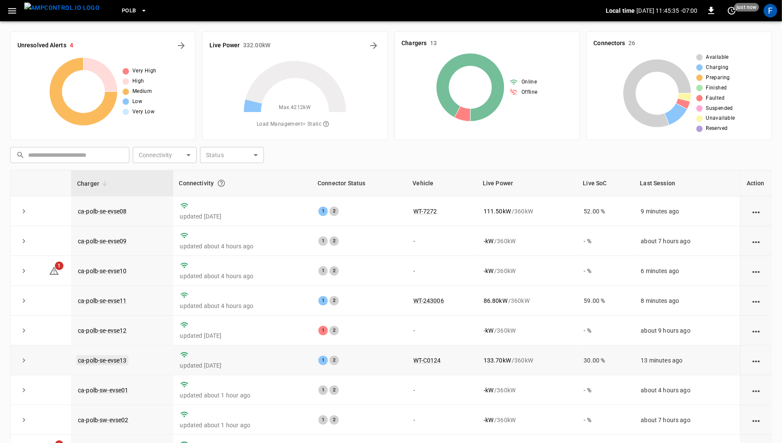
click at [109, 359] on link "ca-polb-se-evse13" at bounding box center [102, 360] width 52 height 10
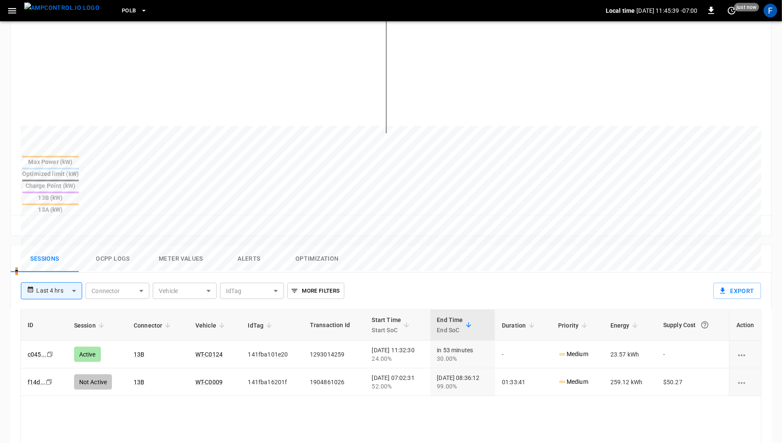
scroll to position [319, 0]
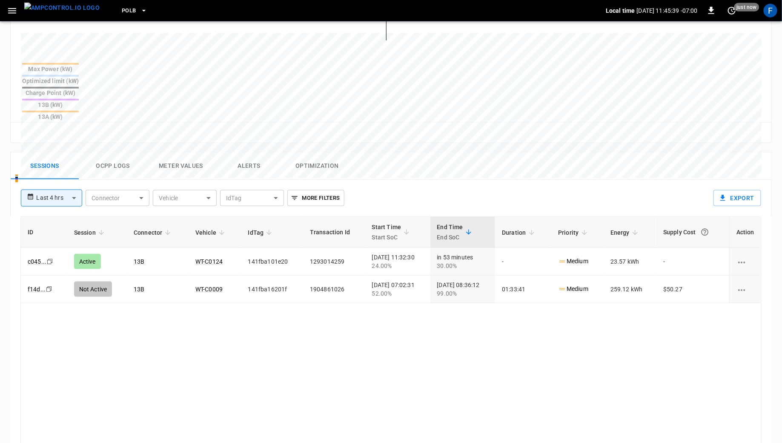
click at [121, 152] on button "Ocpp logs" at bounding box center [113, 165] width 68 height 27
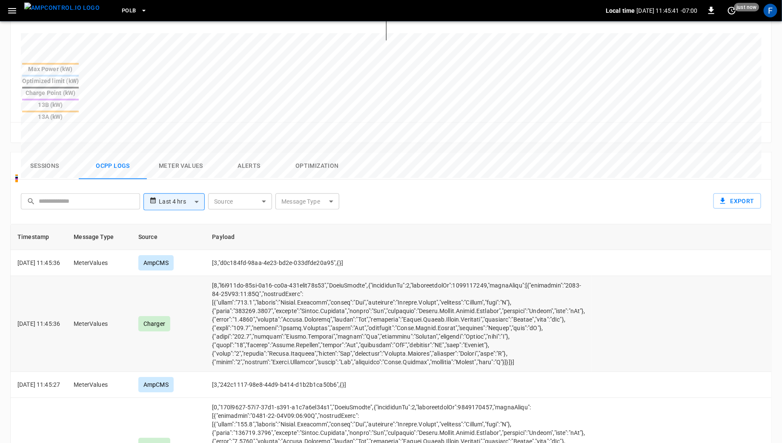
click at [249, 285] on td "opcc-messages-table" at bounding box center [398, 324] width 387 height 96
click at [196, 152] on button "Meter Values" at bounding box center [181, 165] width 68 height 27
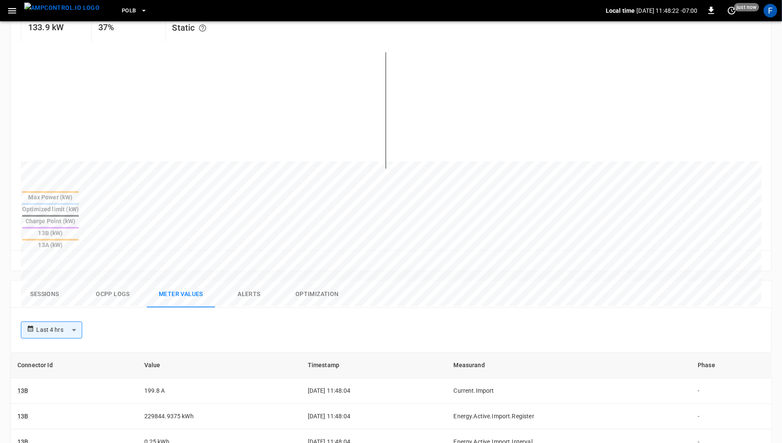
scroll to position [0, 0]
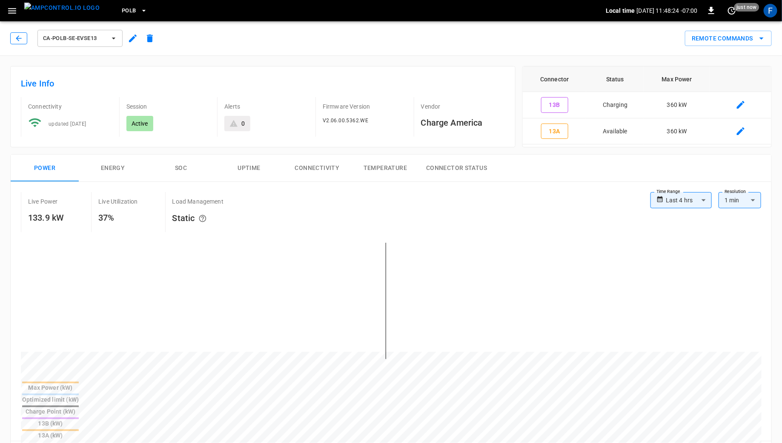
click at [15, 37] on icon "button" at bounding box center [18, 38] width 9 height 9
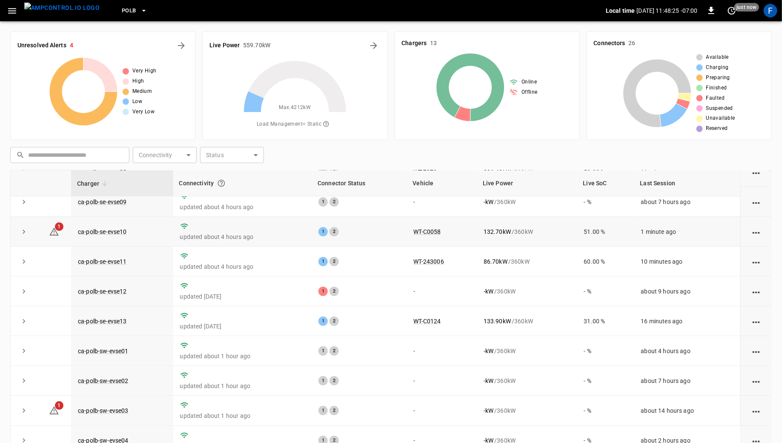
scroll to position [49, 0]
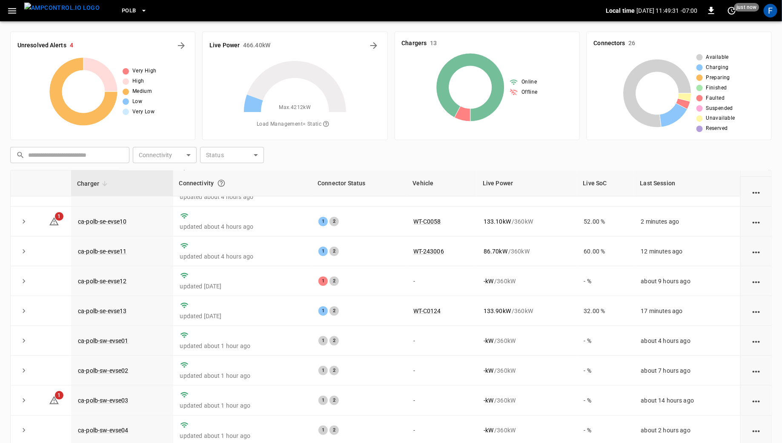
click at [121, 14] on button "PoLB" at bounding box center [134, 11] width 32 height 17
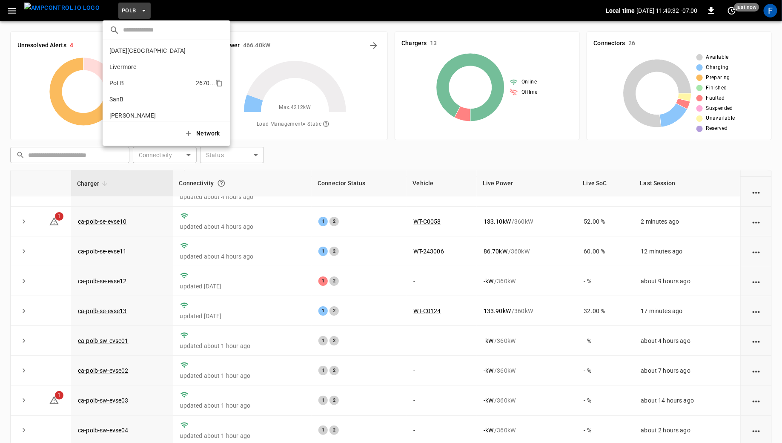
scroll to position [35, 0]
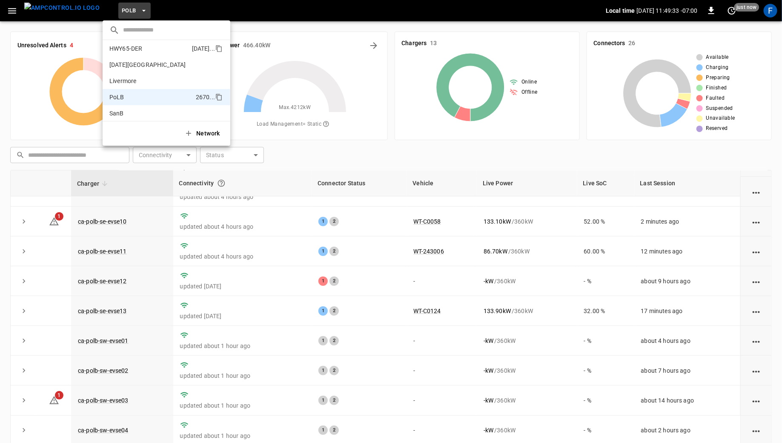
click at [144, 49] on li "HWY65-DER [DATE].." at bounding box center [167, 48] width 128 height 16
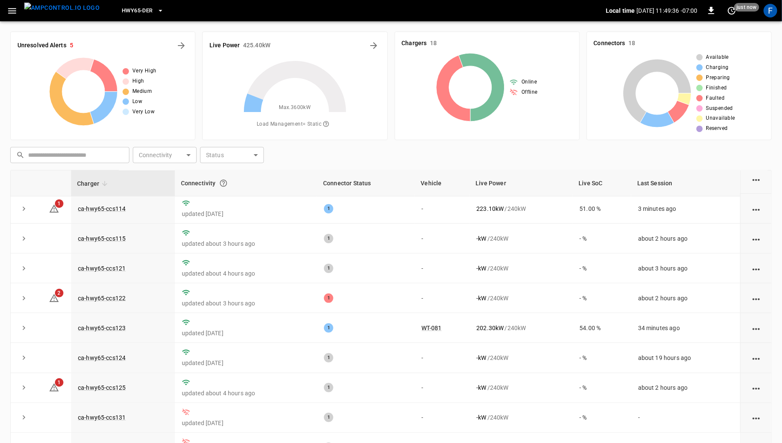
scroll to position [92, 0]
click at [110, 296] on link "ca-hwy65-ccs122" at bounding box center [101, 298] width 51 height 10
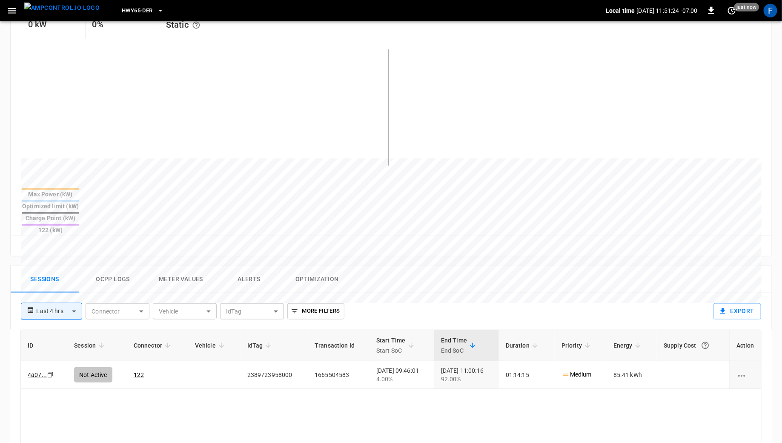
scroll to position [203, 0]
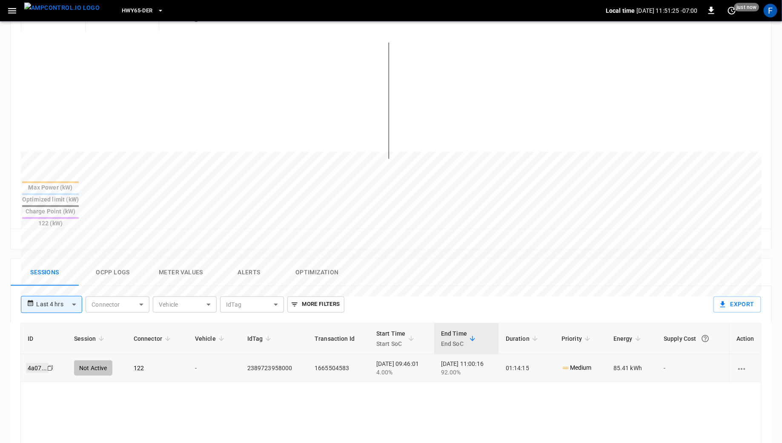
click at [35, 363] on link "4a07 ..." at bounding box center [37, 368] width 23 height 10
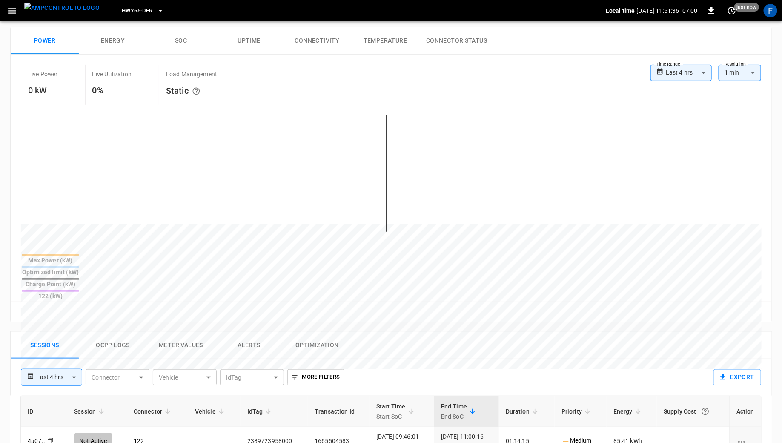
scroll to position [176, 0]
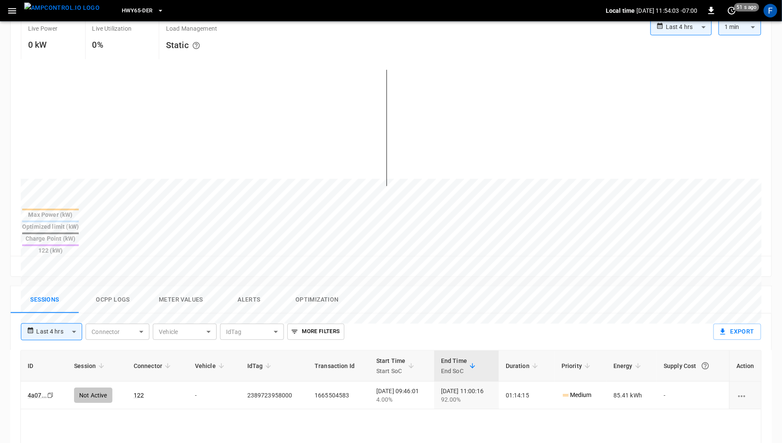
click at [9, 11] on icon "button" at bounding box center [12, 11] width 8 height 6
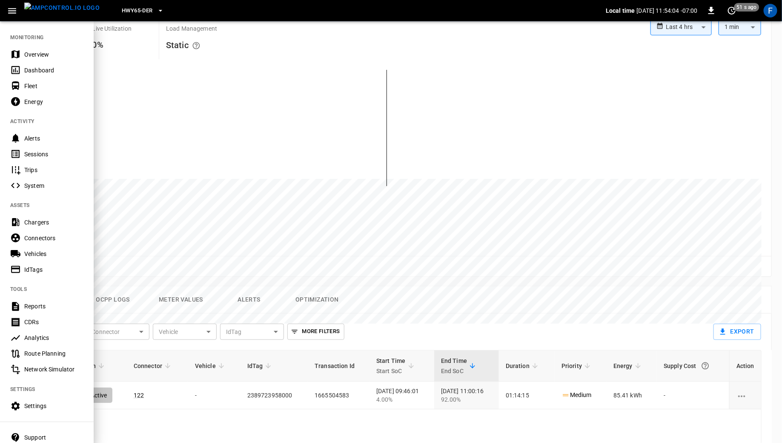
scroll to position [43, 0]
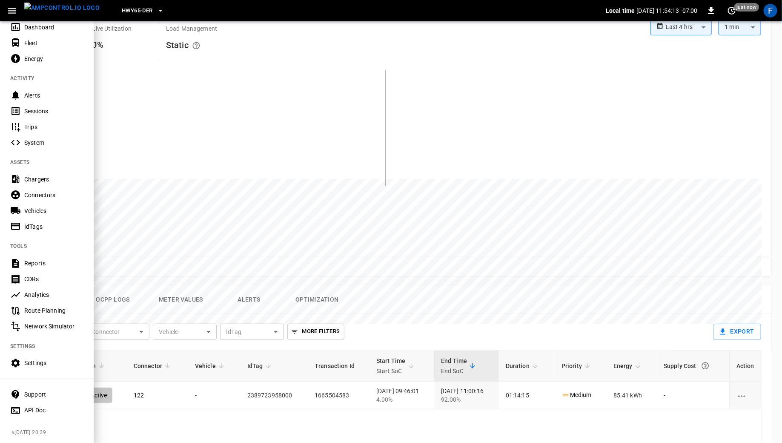
click at [189, 411] on div at bounding box center [391, 221] width 782 height 443
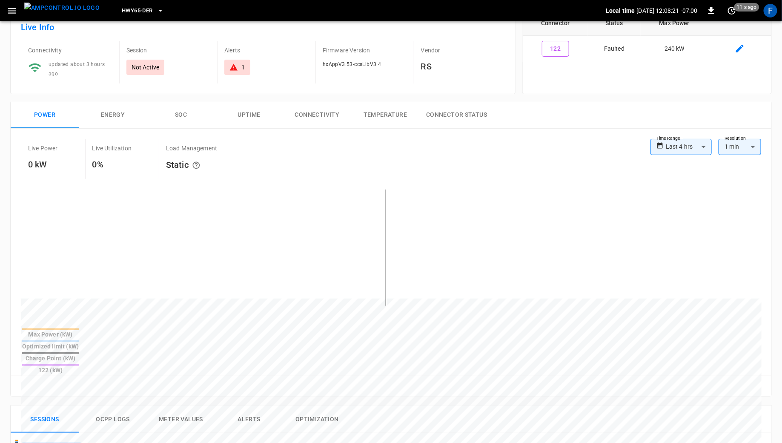
scroll to position [0, 0]
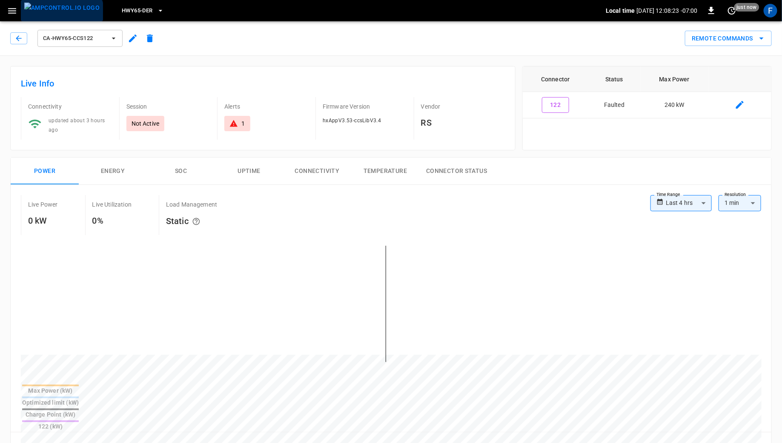
click at [61, 13] on img "menu" at bounding box center [61, 8] width 75 height 11
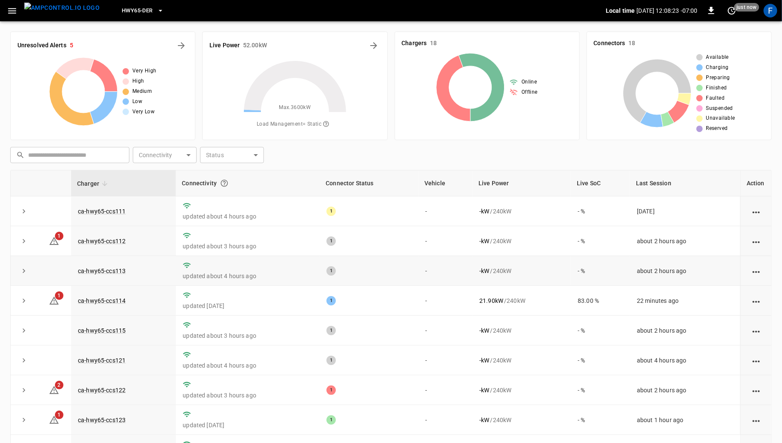
scroll to position [5, 0]
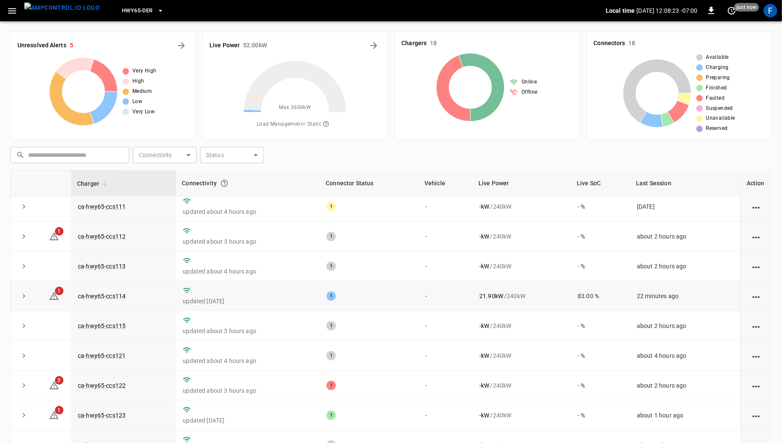
click at [126, 293] on td "ca-hwy65-ccs114" at bounding box center [123, 296] width 105 height 30
click at [117, 294] on link "ca-hwy65-ccs114" at bounding box center [101, 296] width 51 height 10
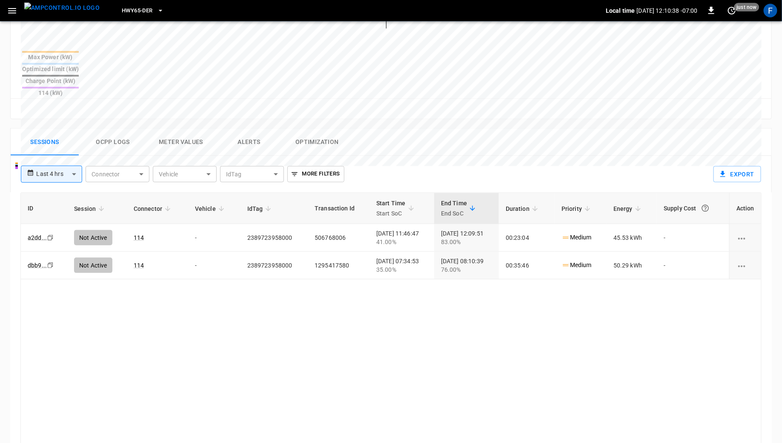
scroll to position [372, 0]
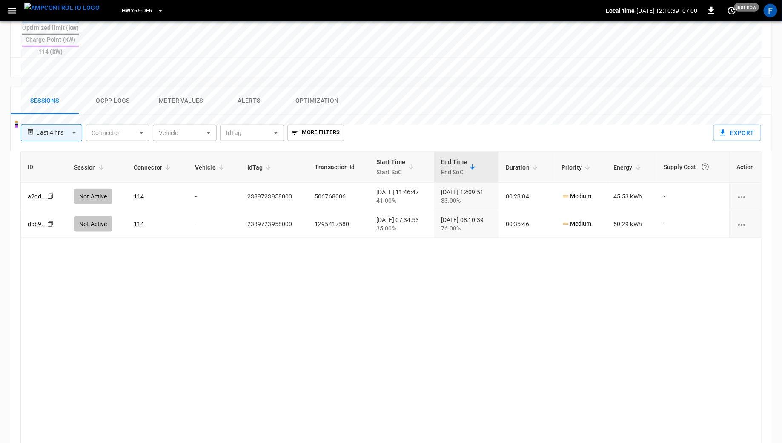
click at [120, 87] on button "Ocpp logs" at bounding box center [113, 100] width 68 height 27
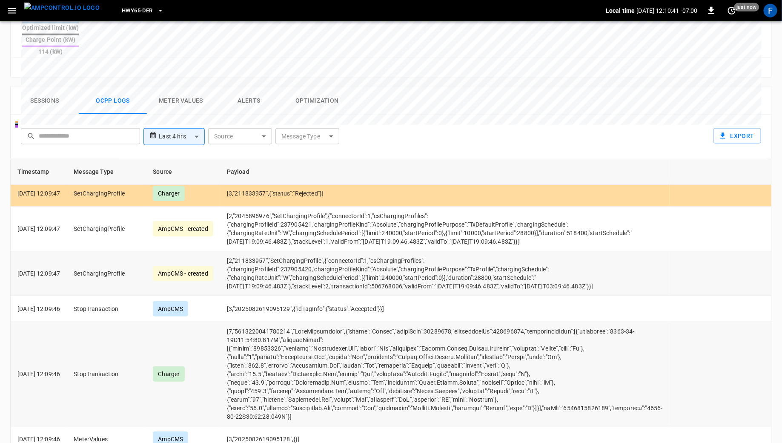
scroll to position [85, 0]
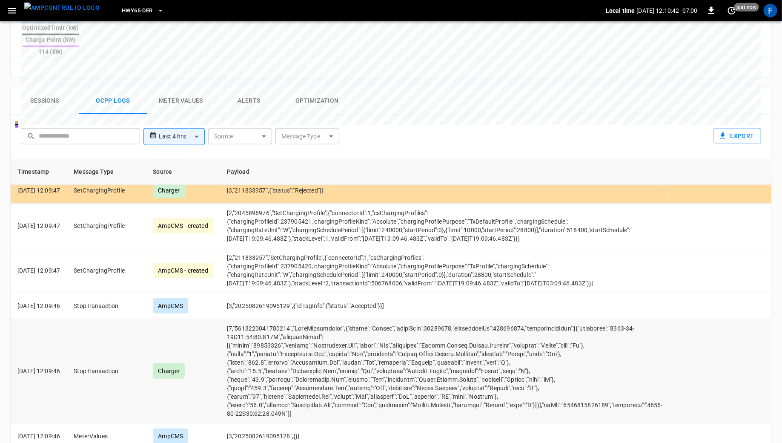
click at [318, 345] on td "opcc-messages-table" at bounding box center [445, 371] width 450 height 104
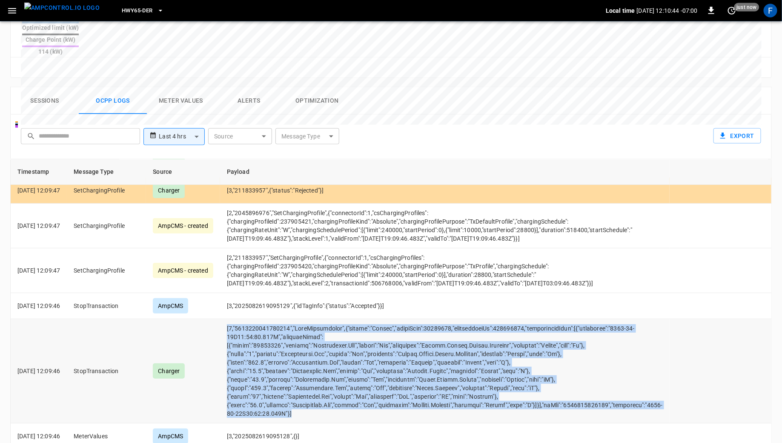
click at [318, 345] on td "opcc-messages-table" at bounding box center [445, 371] width 450 height 104
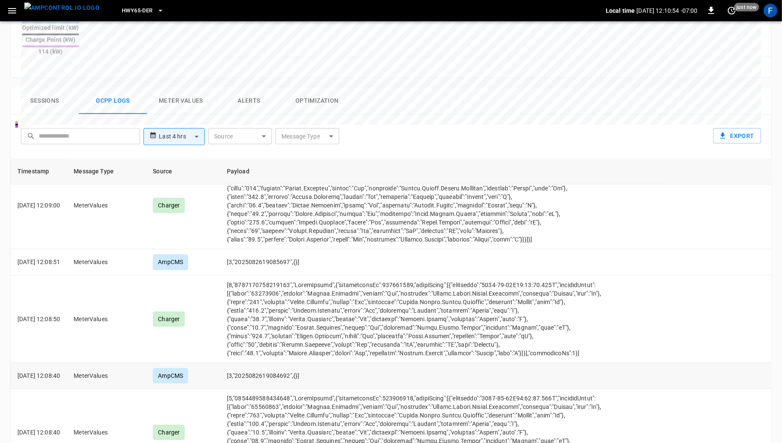
scroll to position [1342, 0]
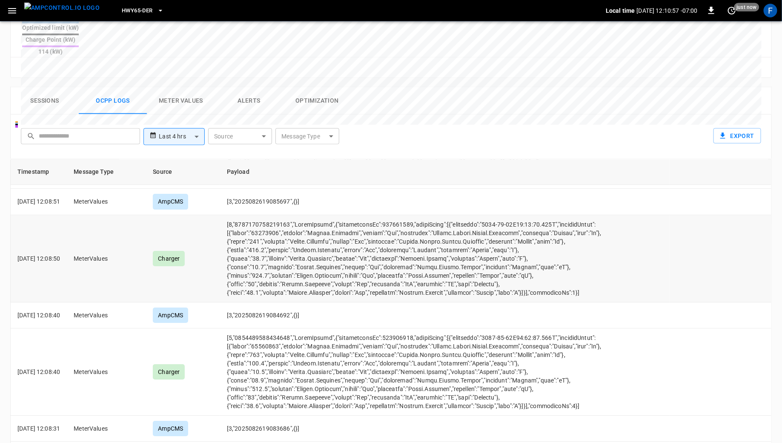
click at [325, 236] on td "opcc-messages-table" at bounding box center [445, 258] width 450 height 87
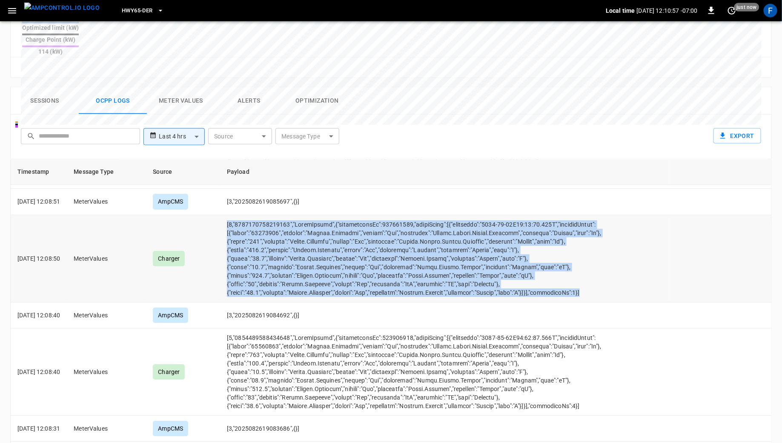
click at [325, 236] on td "opcc-messages-table" at bounding box center [445, 258] width 450 height 87
copy td "[2,"2025082619085697","MeterValues",{"transactionId":506768006,"meterValue":[{"…"
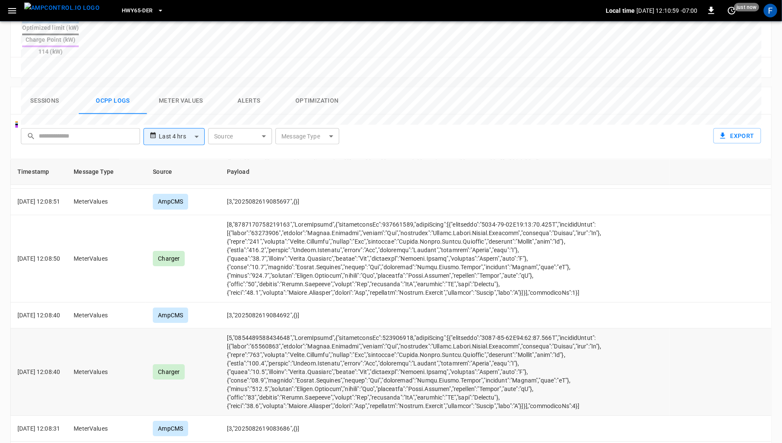
click at [333, 346] on td "opcc-messages-table" at bounding box center [445, 371] width 450 height 87
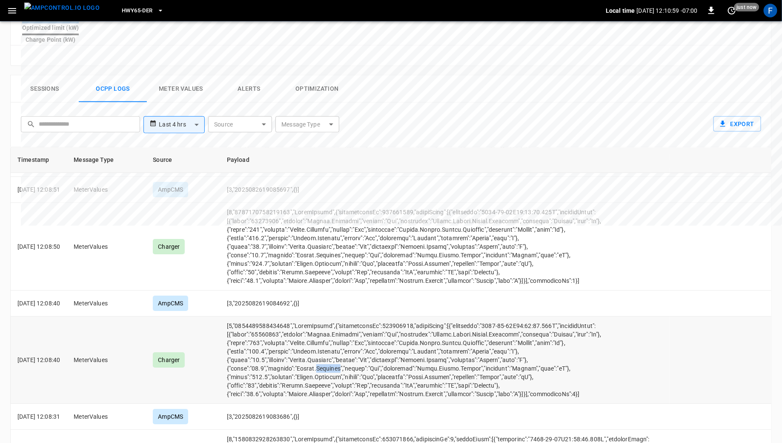
click at [333, 346] on td "opcc-messages-table" at bounding box center [445, 359] width 450 height 87
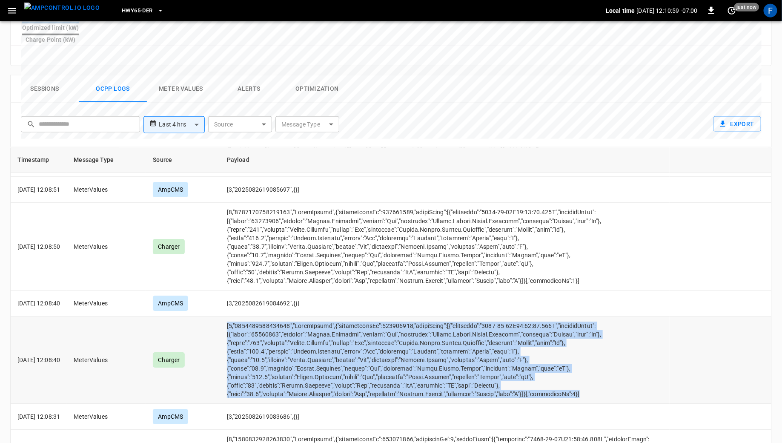
click at [333, 346] on td "opcc-messages-table" at bounding box center [445, 359] width 450 height 87
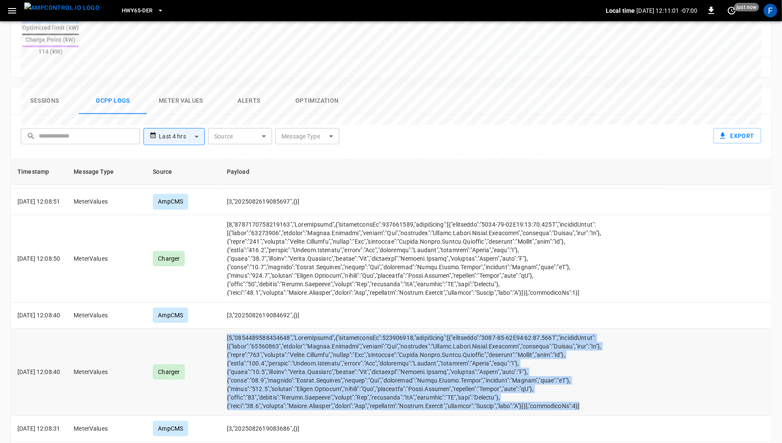
copy td "[2,"2025082619084692","MeterValues",{"transactionId":506768006,"meterValue":[{"…"
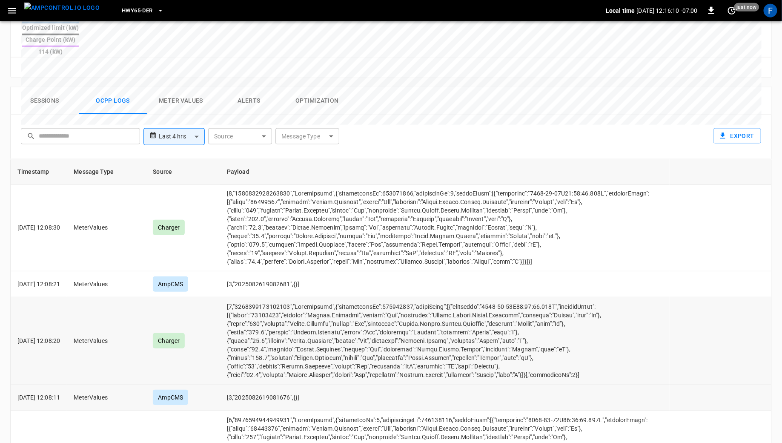
scroll to position [1846, 0]
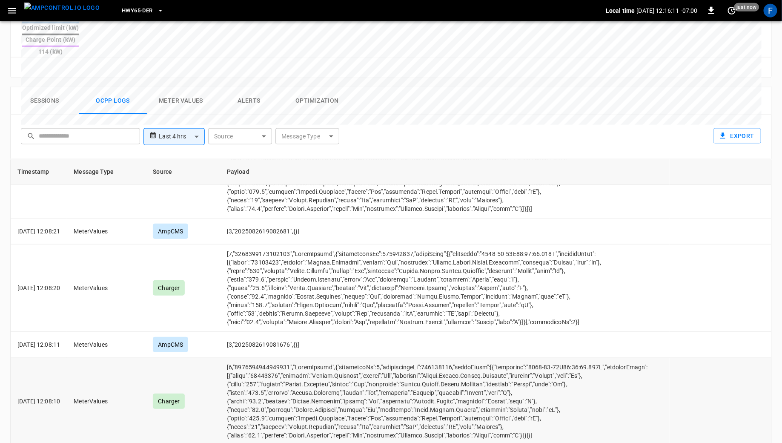
click at [287, 369] on td "opcc-messages-table" at bounding box center [445, 401] width 450 height 87
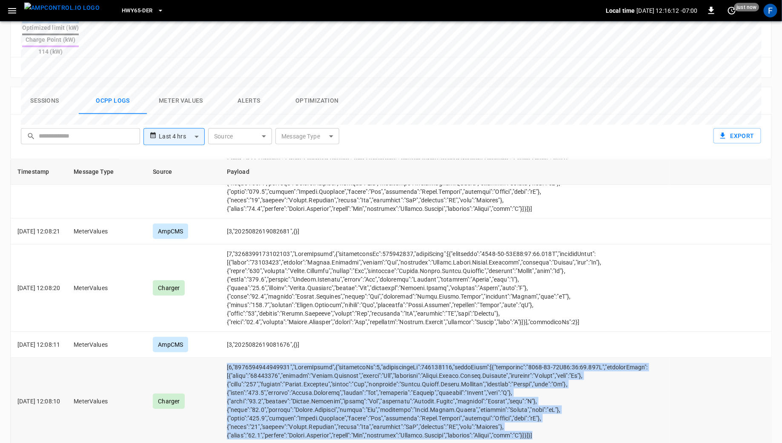
click at [287, 369] on td "opcc-messages-table" at bounding box center [445, 401] width 450 height 87
copy td "[2,"2025082619081676","MeterValues",{"connectorId":1,"transactionId":506768006,…"
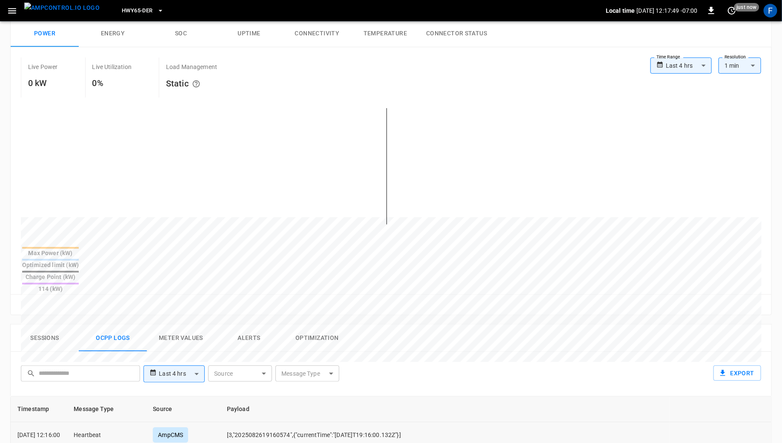
scroll to position [0, 0]
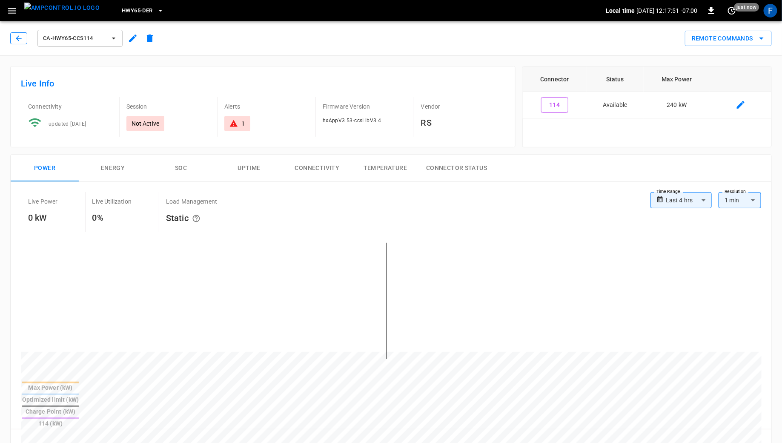
click at [17, 43] on button "button" at bounding box center [18, 38] width 17 height 12
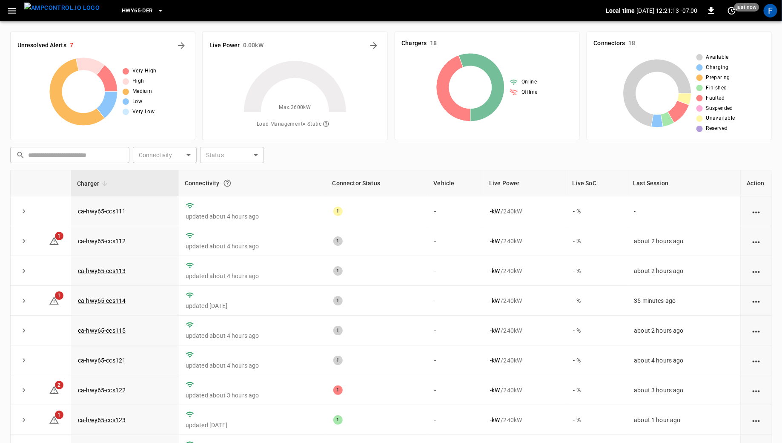
click at [770, 17] on div "F" at bounding box center [771, 11] width 16 height 16
click at [770, 12] on div "F" at bounding box center [771, 11] width 14 height 14
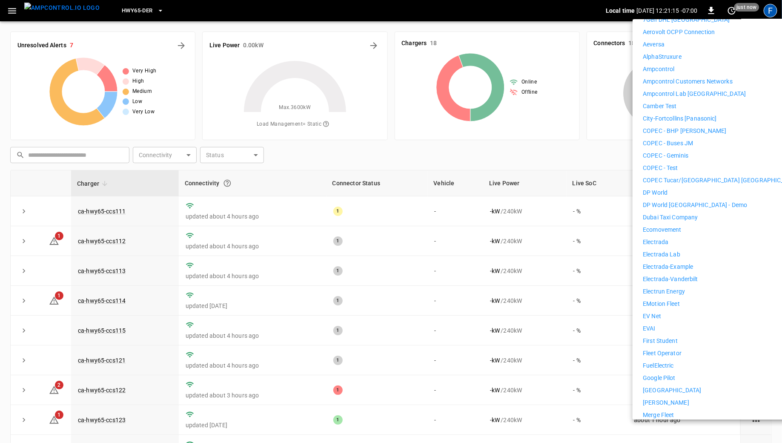
scroll to position [165, 0]
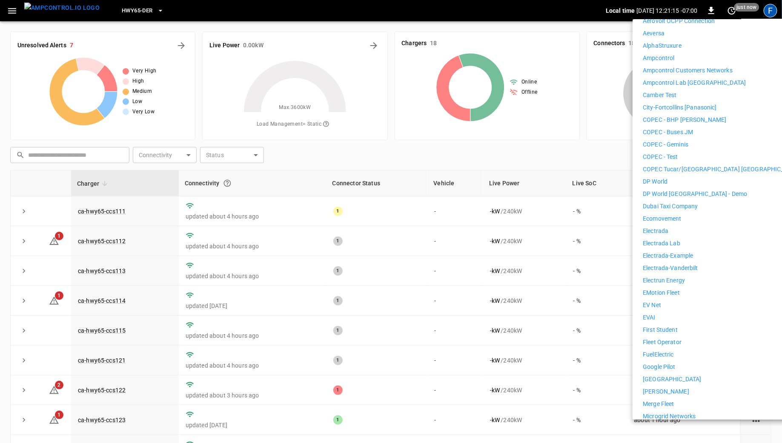
click at [663, 327] on p "First Student" at bounding box center [660, 329] width 35 height 9
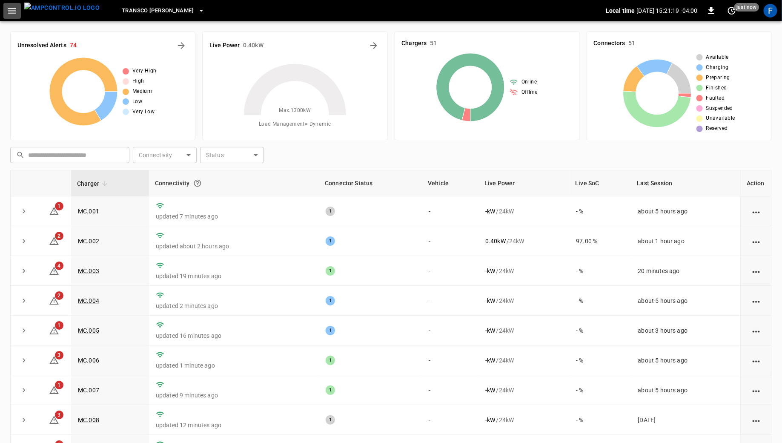
click at [14, 11] on icon "button" at bounding box center [12, 11] width 8 height 6
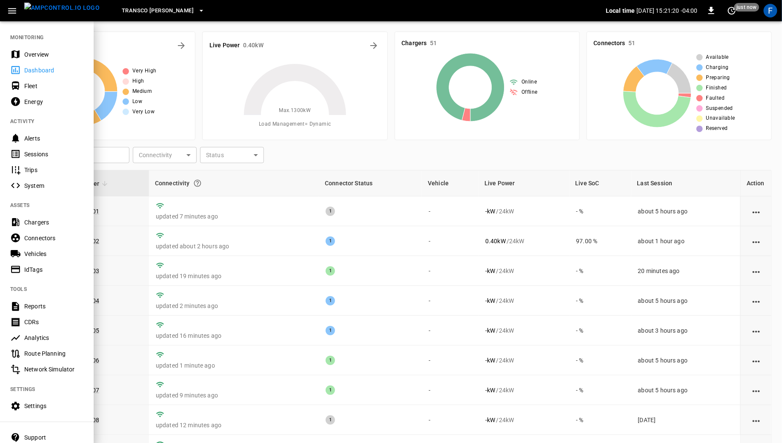
click at [43, 253] on div "Vehicles" at bounding box center [53, 254] width 59 height 9
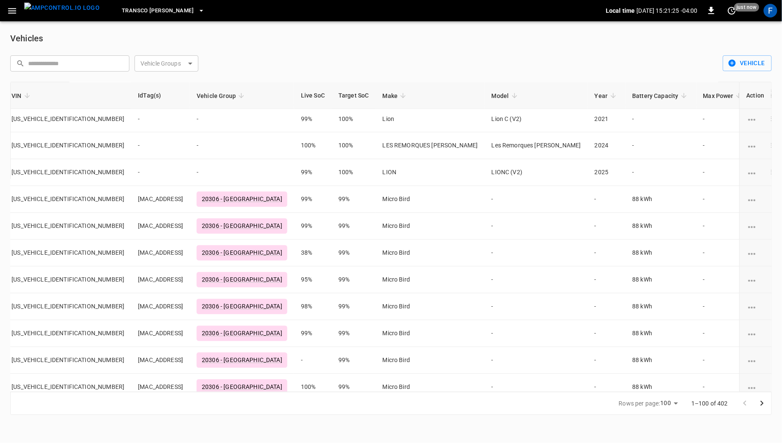
scroll to position [2383, 266]
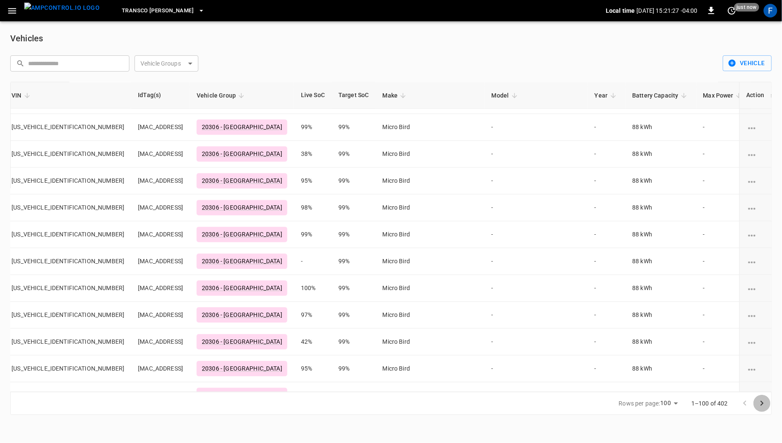
click at [762, 405] on icon "Go to next page" at bounding box center [762, 403] width 3 height 5
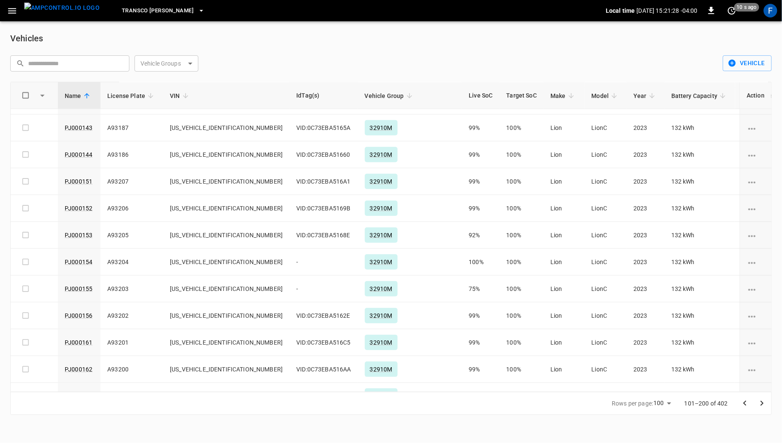
scroll to position [460, 0]
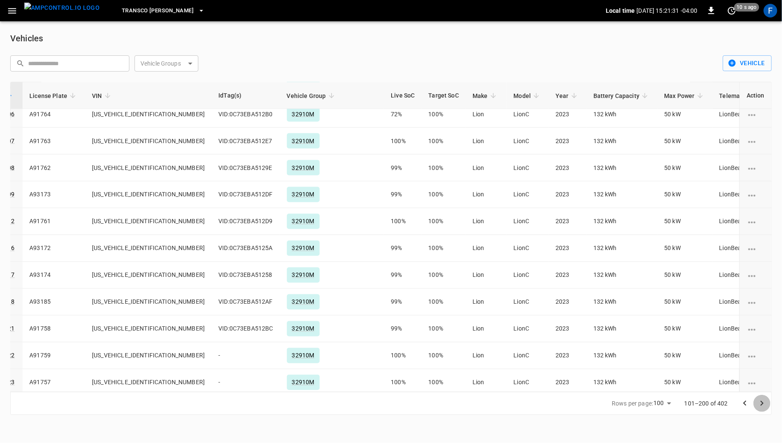
click at [762, 402] on icon "Go to next page" at bounding box center [762, 403] width 10 height 10
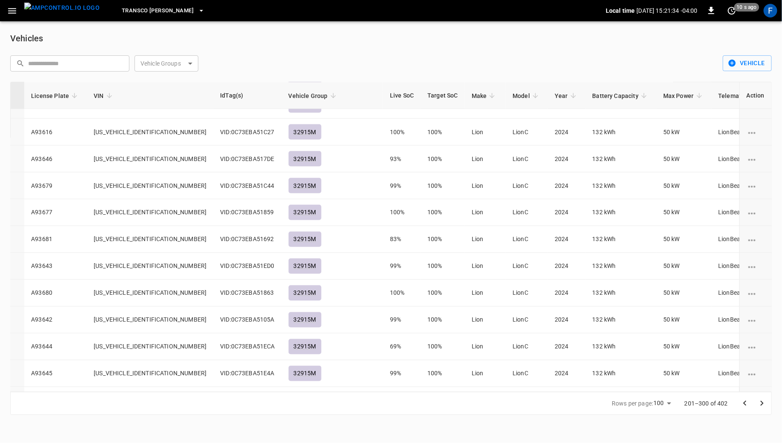
scroll to position [2383, 95]
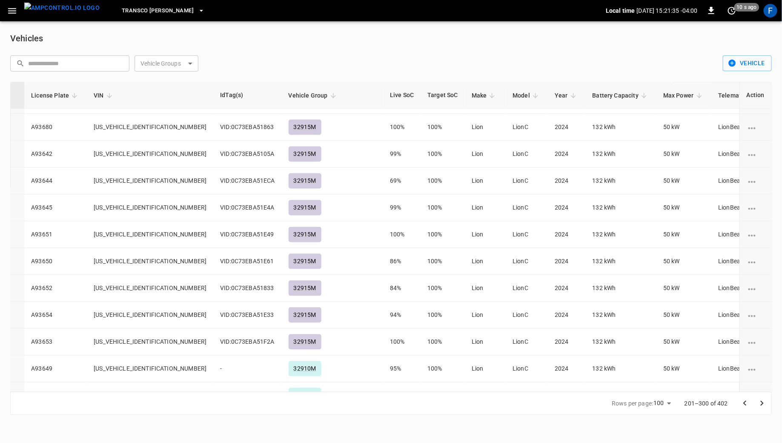
click at [762, 405] on icon "Go to next page" at bounding box center [762, 403] width 10 height 10
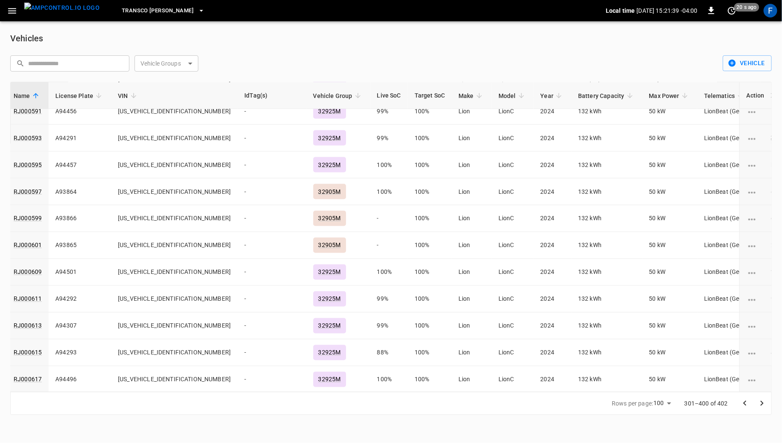
scroll to position [2387, 51]
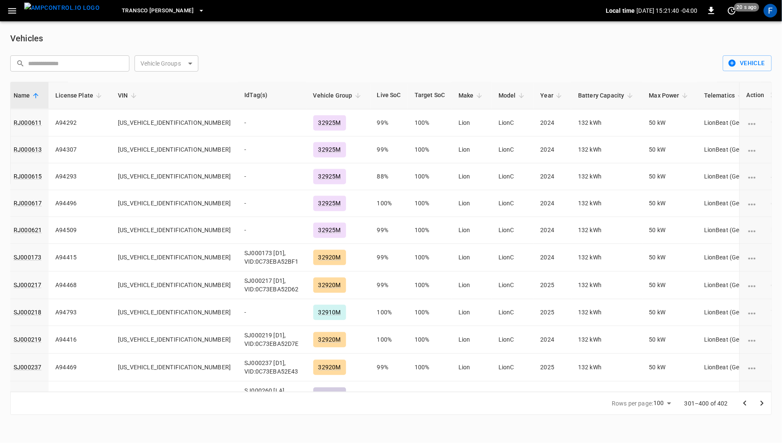
click at [761, 404] on icon "Go to next page" at bounding box center [762, 403] width 10 height 10
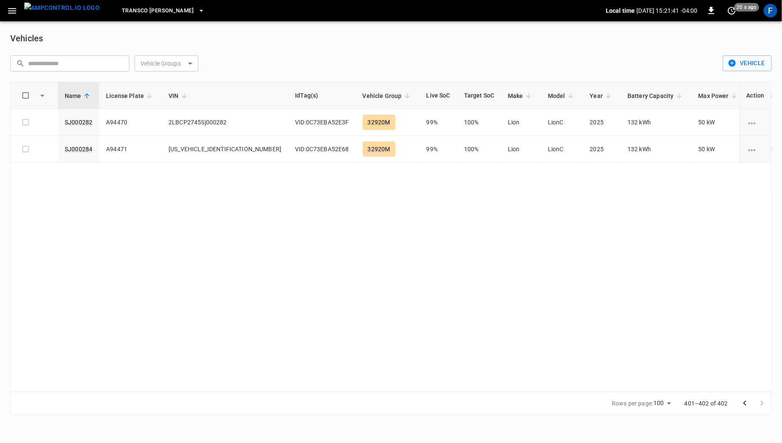
scroll to position [0, 49]
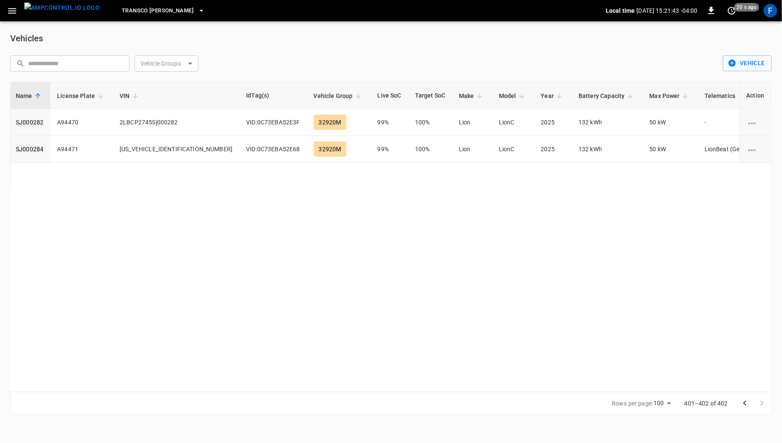
click at [739, 402] on button "Go to previous page" at bounding box center [745, 403] width 17 height 17
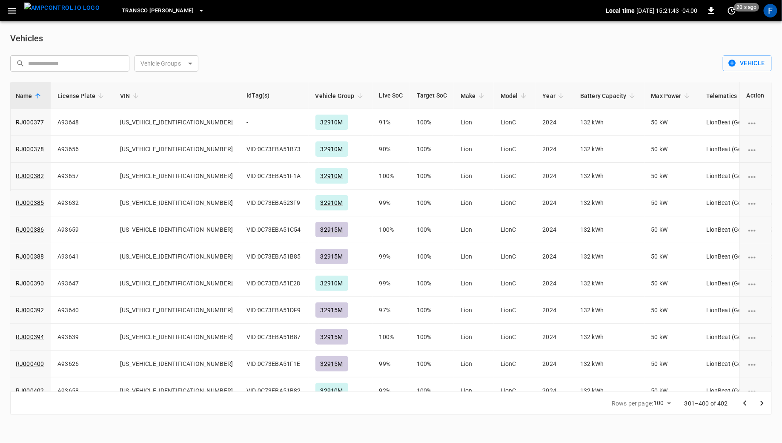
click at [739, 402] on button "Go to previous page" at bounding box center [745, 403] width 17 height 17
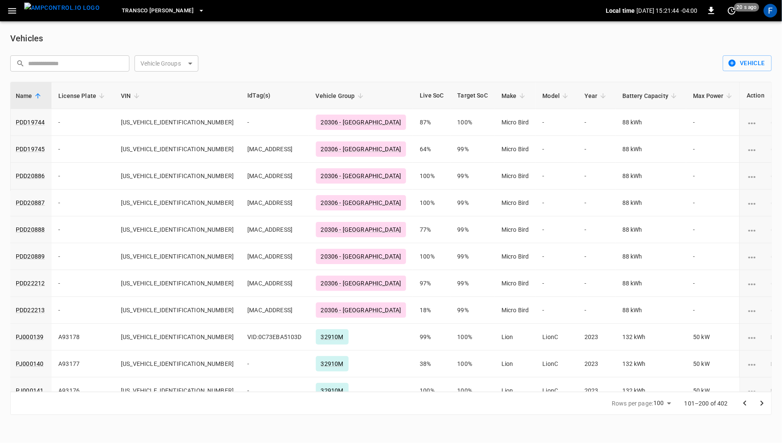
click at [739, 402] on button "Go to previous page" at bounding box center [745, 403] width 17 height 17
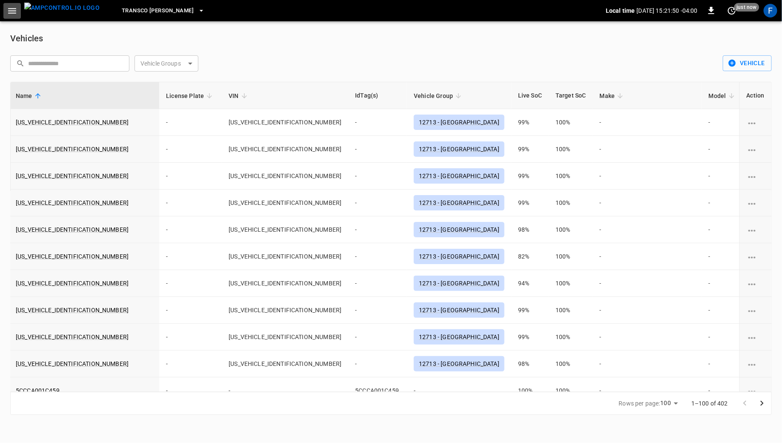
click at [14, 11] on icon "button" at bounding box center [12, 11] width 11 height 11
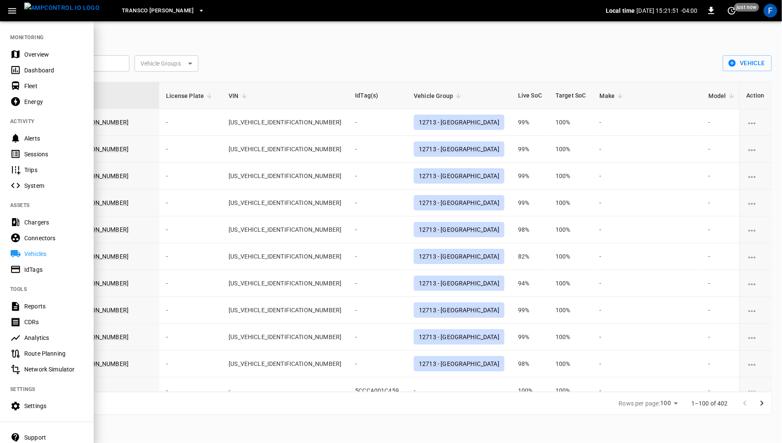
click at [41, 408] on div "Settings" at bounding box center [53, 406] width 59 height 9
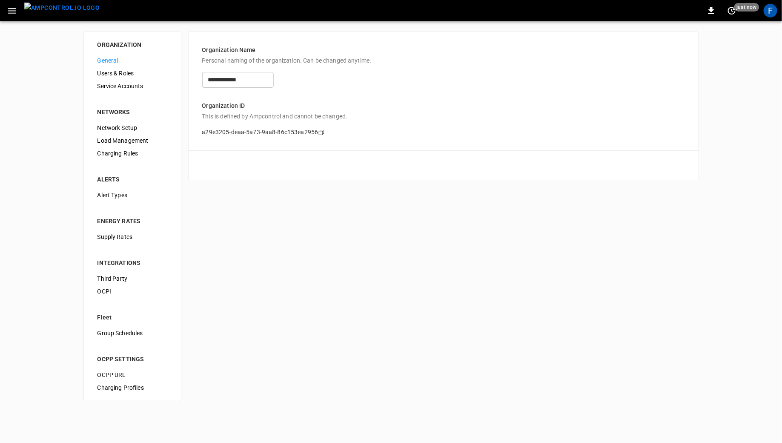
click at [118, 280] on span "Third Party" at bounding box center [133, 278] width 70 height 9
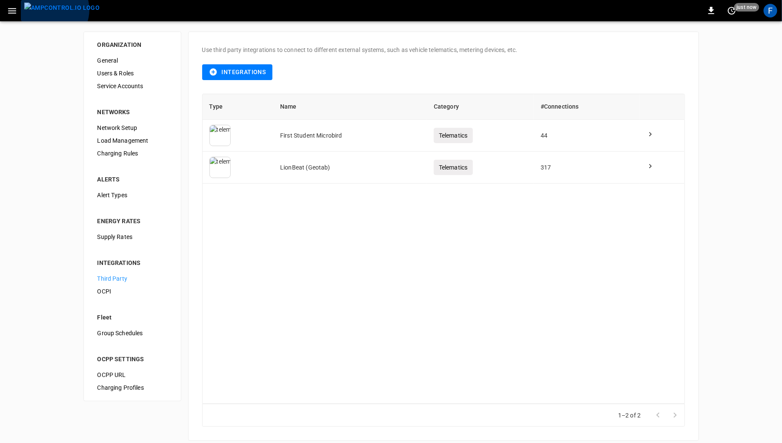
click at [51, 10] on img "menu" at bounding box center [61, 8] width 75 height 11
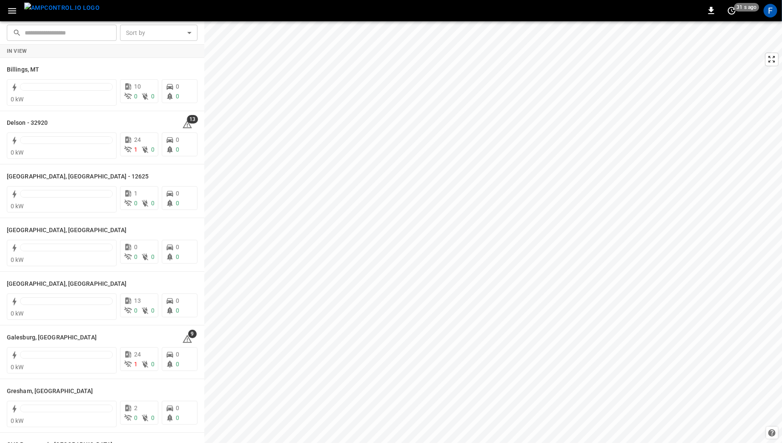
click at [13, 12] on icon "button" at bounding box center [12, 11] width 11 height 11
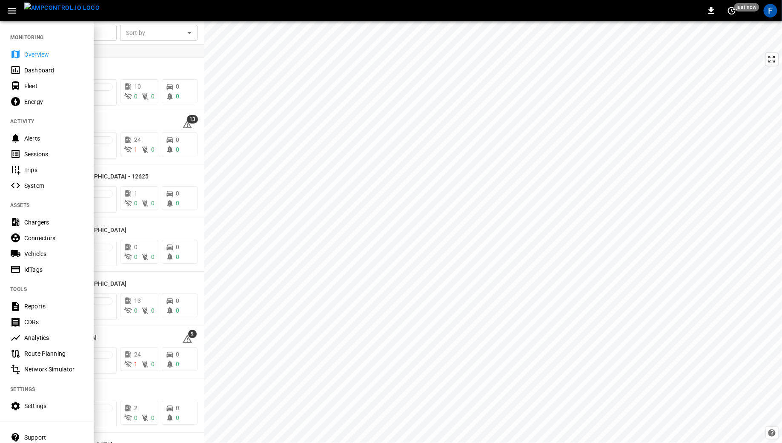
click at [275, 210] on div at bounding box center [391, 221] width 782 height 443
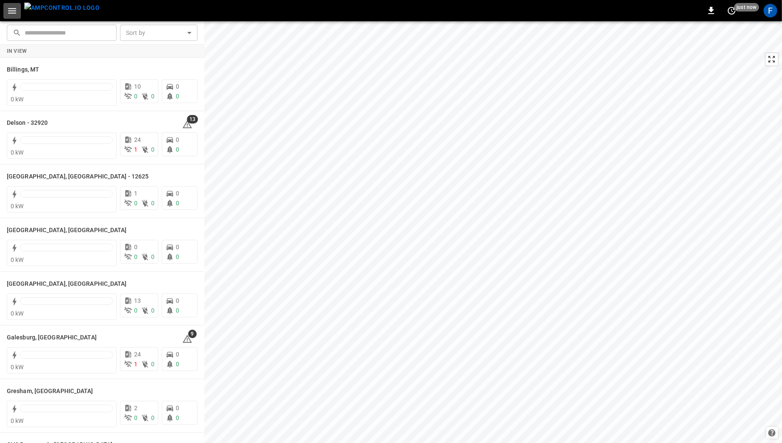
click at [11, 8] on icon "button" at bounding box center [12, 11] width 11 height 11
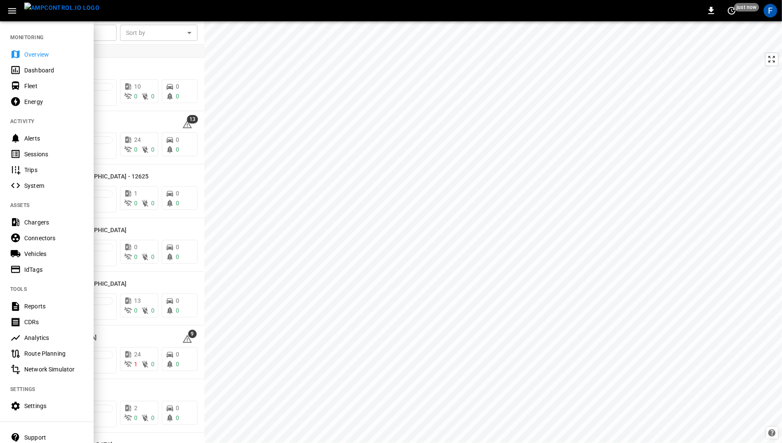
click at [30, 160] on div "Sessions" at bounding box center [47, 154] width 94 height 16
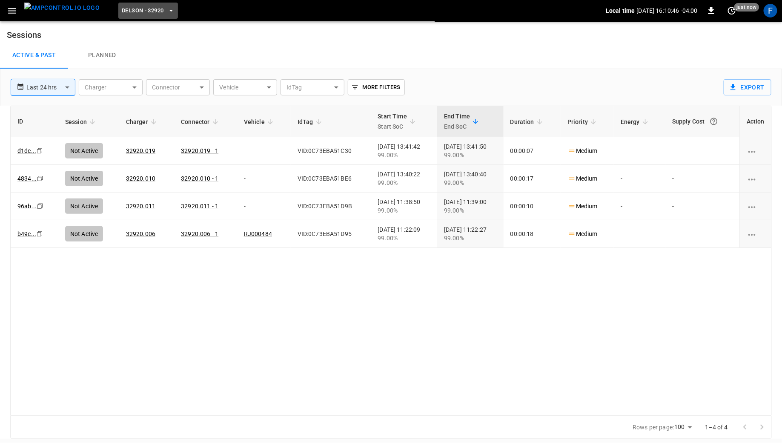
click at [122, 11] on span "Delson - 32920" at bounding box center [143, 11] width 42 height 10
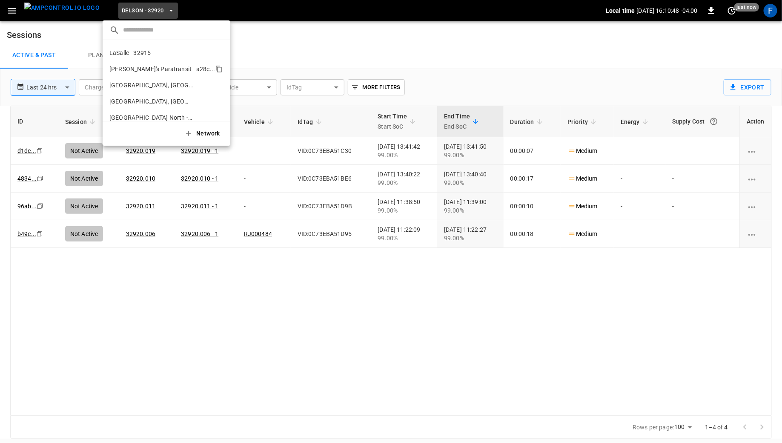
scroll to position [161, 0]
click at [141, 51] on p "LaSalle - 32915" at bounding box center [129, 52] width 41 height 9
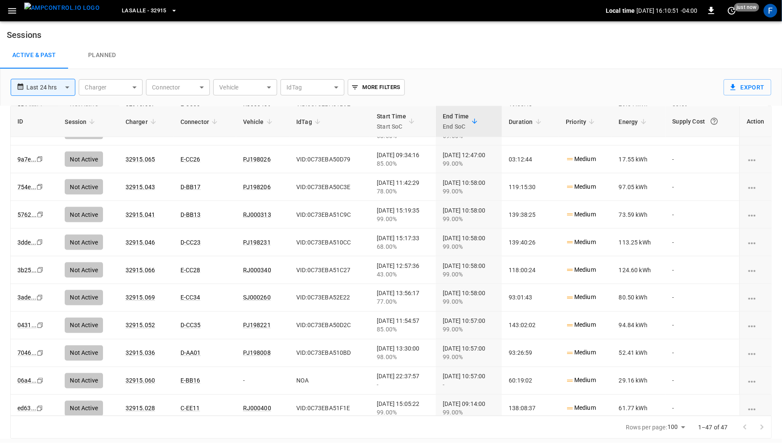
scroll to position [454, 0]
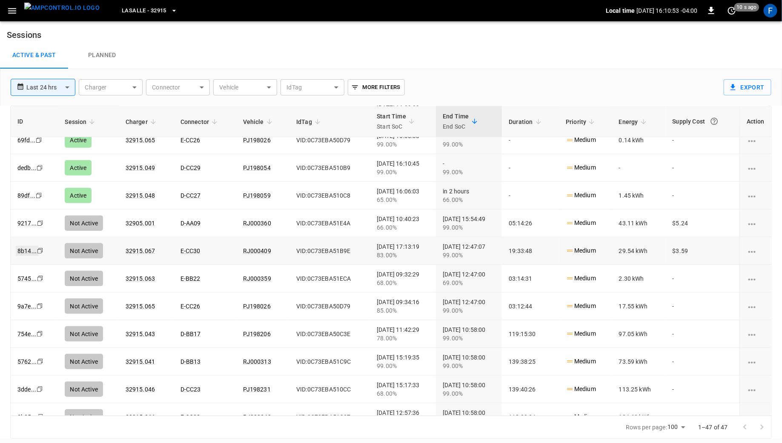
click at [21, 247] on link "8b14 ..." at bounding box center [27, 251] width 23 height 10
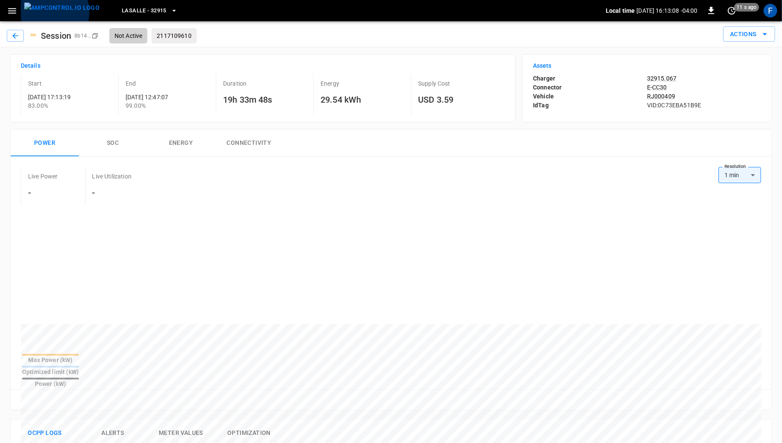
click at [46, 12] on img "menu" at bounding box center [61, 8] width 75 height 11
